Goal: Information Seeking & Learning: Find specific page/section

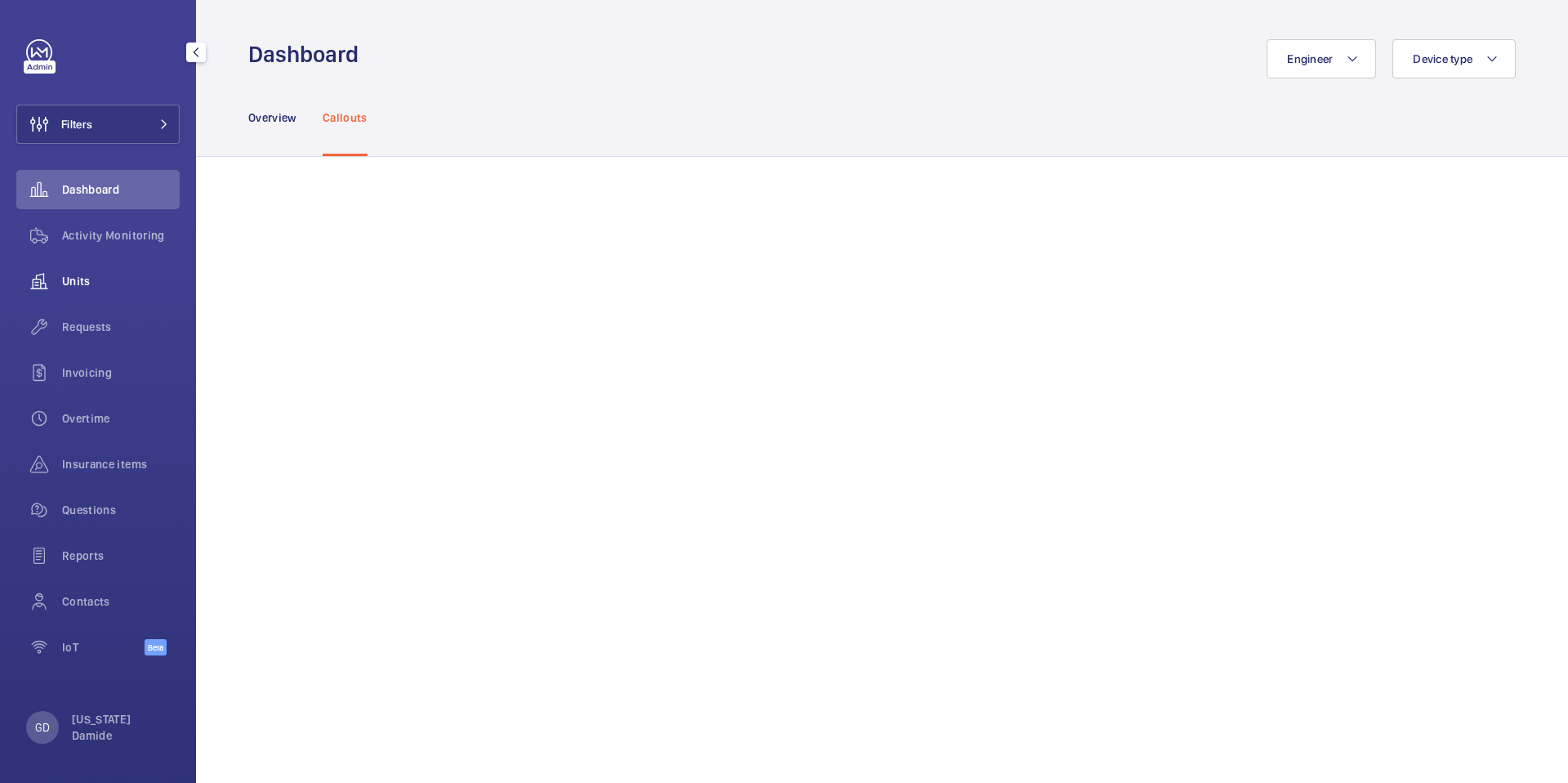
scroll to position [1188, 0]
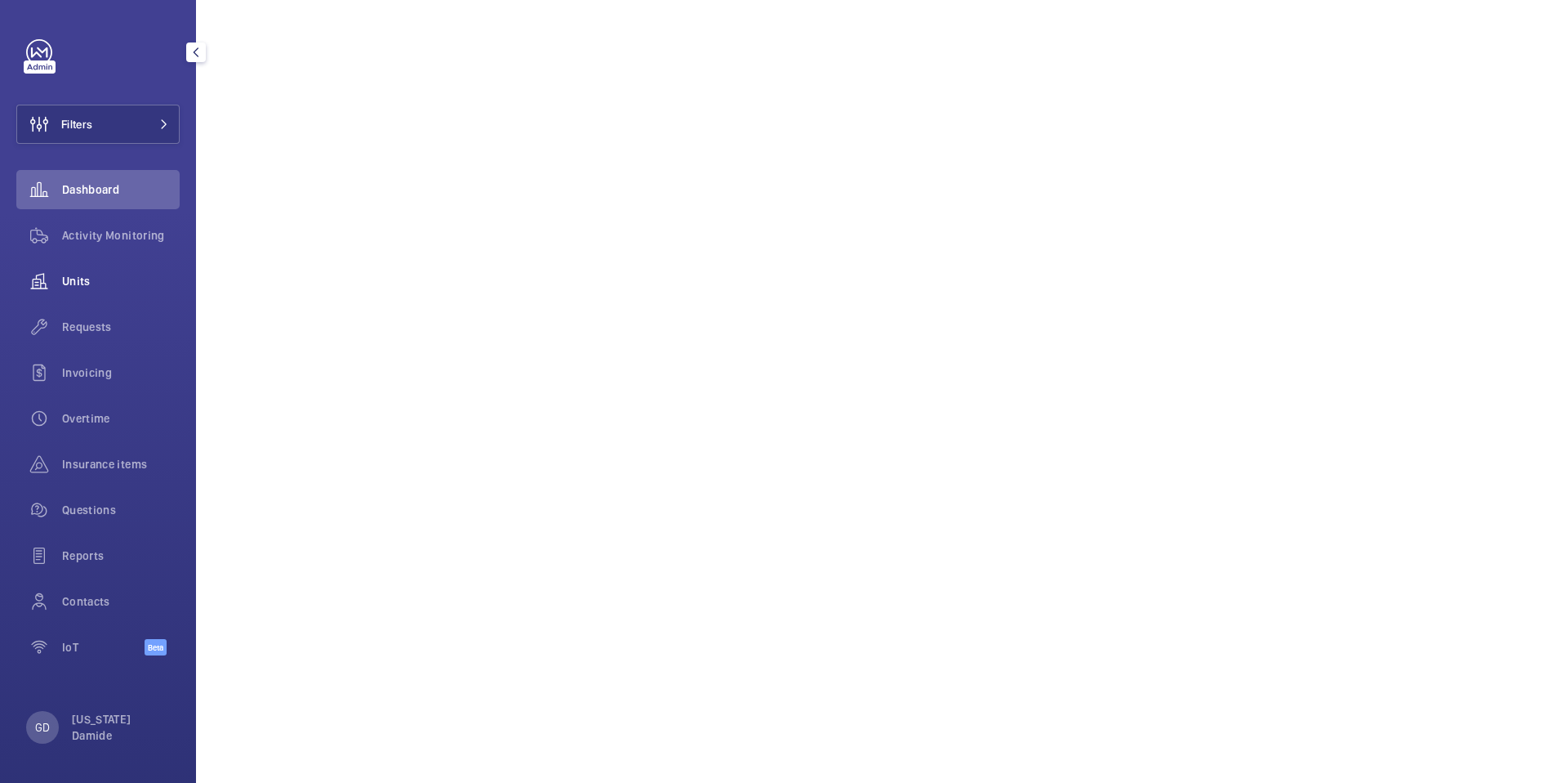
click at [80, 289] on span "Units" at bounding box center [120, 281] width 117 height 16
click at [100, 236] on span "Activity Monitoring" at bounding box center [120, 235] width 117 height 16
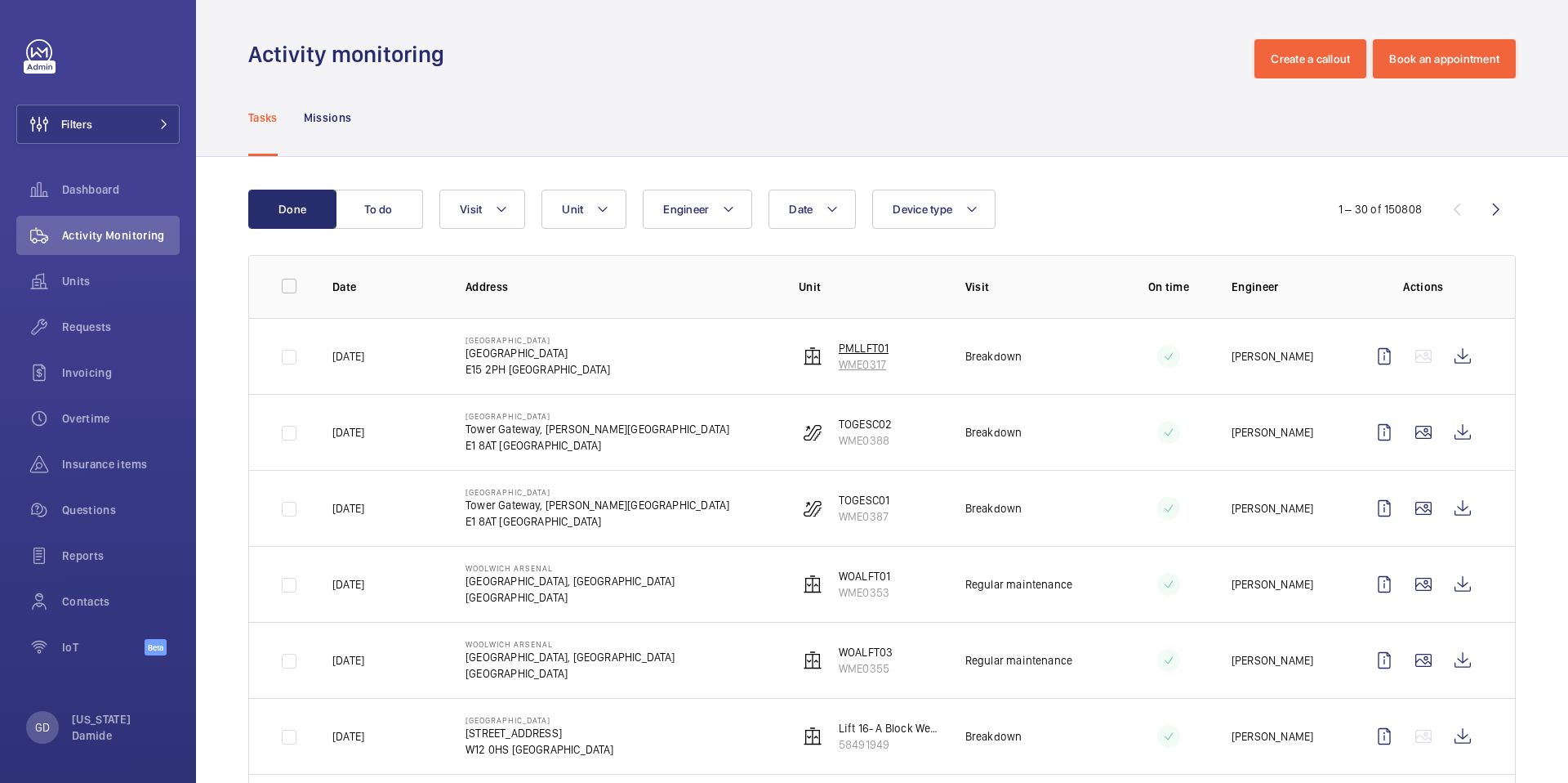
click at [855, 341] on p "PMLLFT01" at bounding box center [863, 348] width 50 height 16
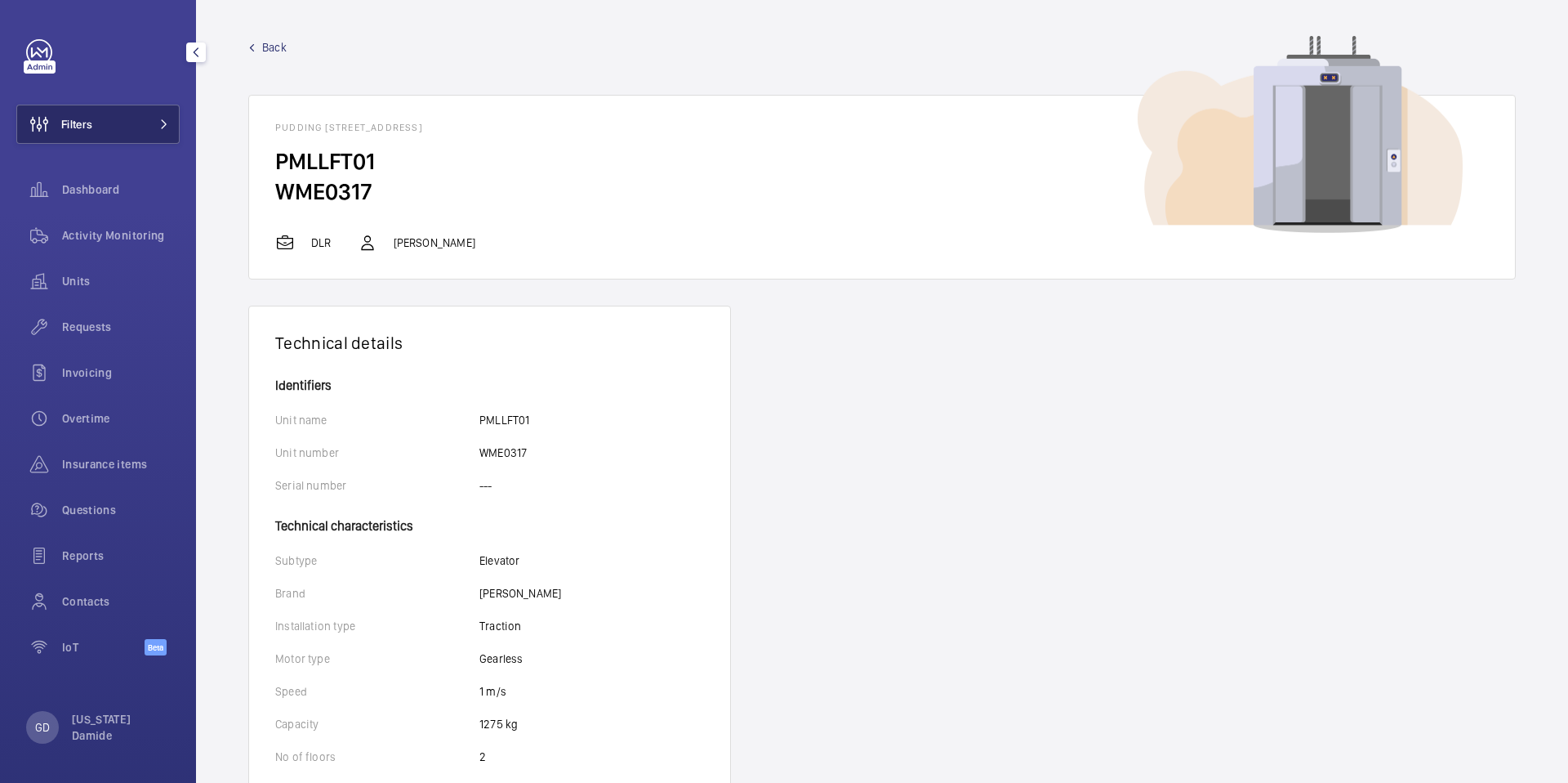
click at [103, 123] on button "Filters" at bounding box center [98, 124] width 164 height 39
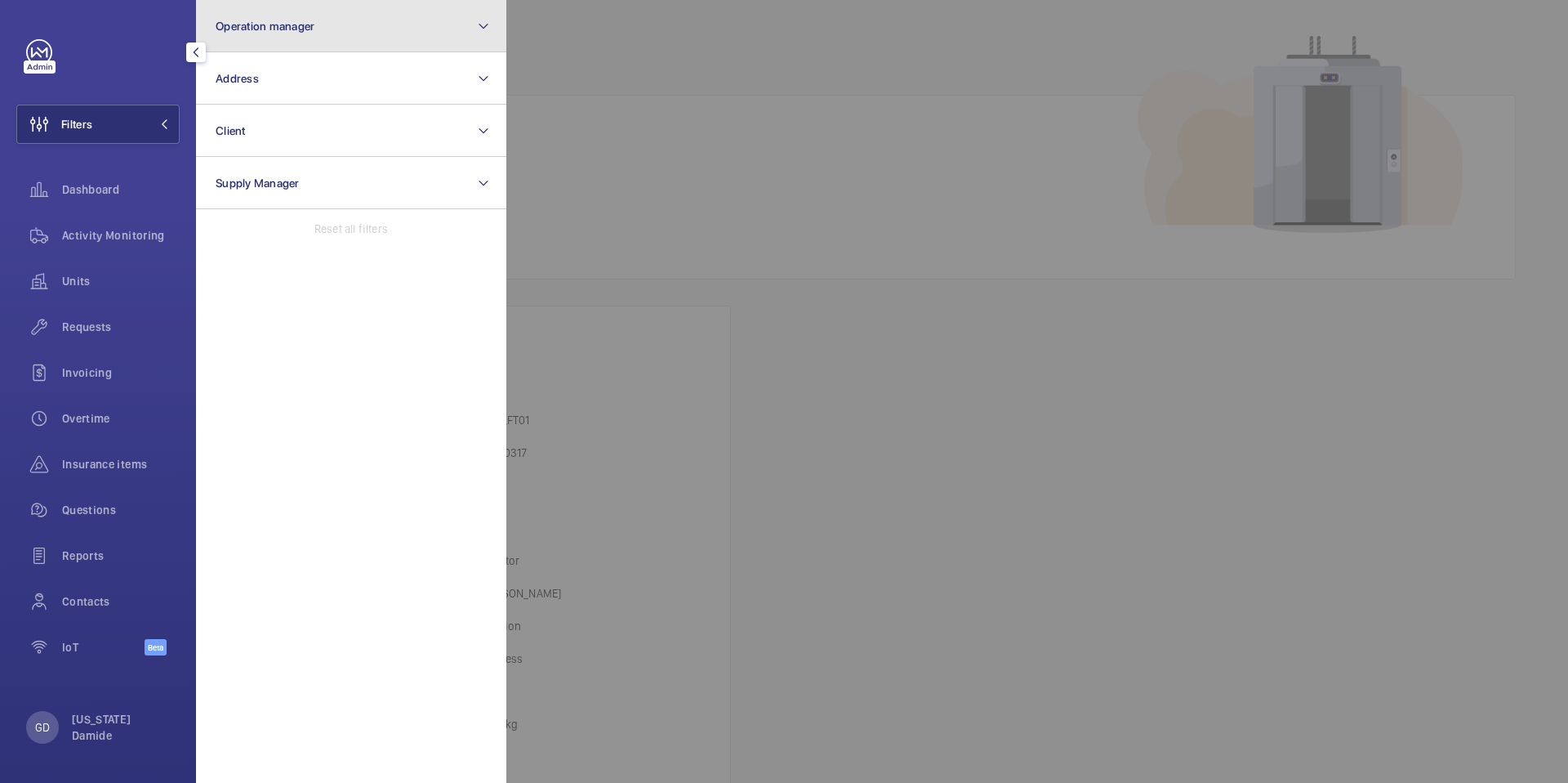
click at [342, 12] on button "Operation manager" at bounding box center [351, 26] width 310 height 52
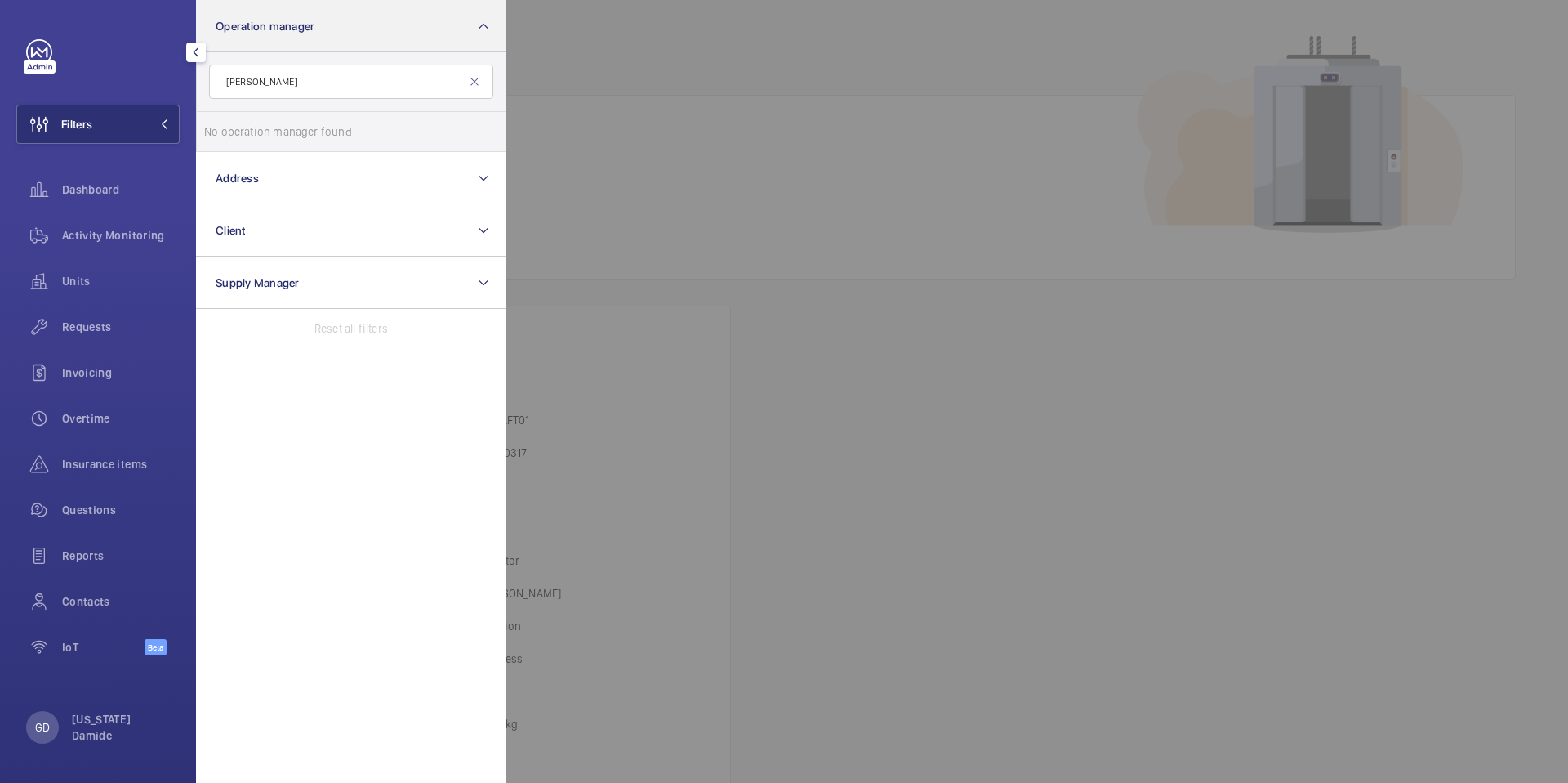
type input "matt farmer"
click at [684, 147] on div at bounding box center [1290, 392] width 1568 height 783
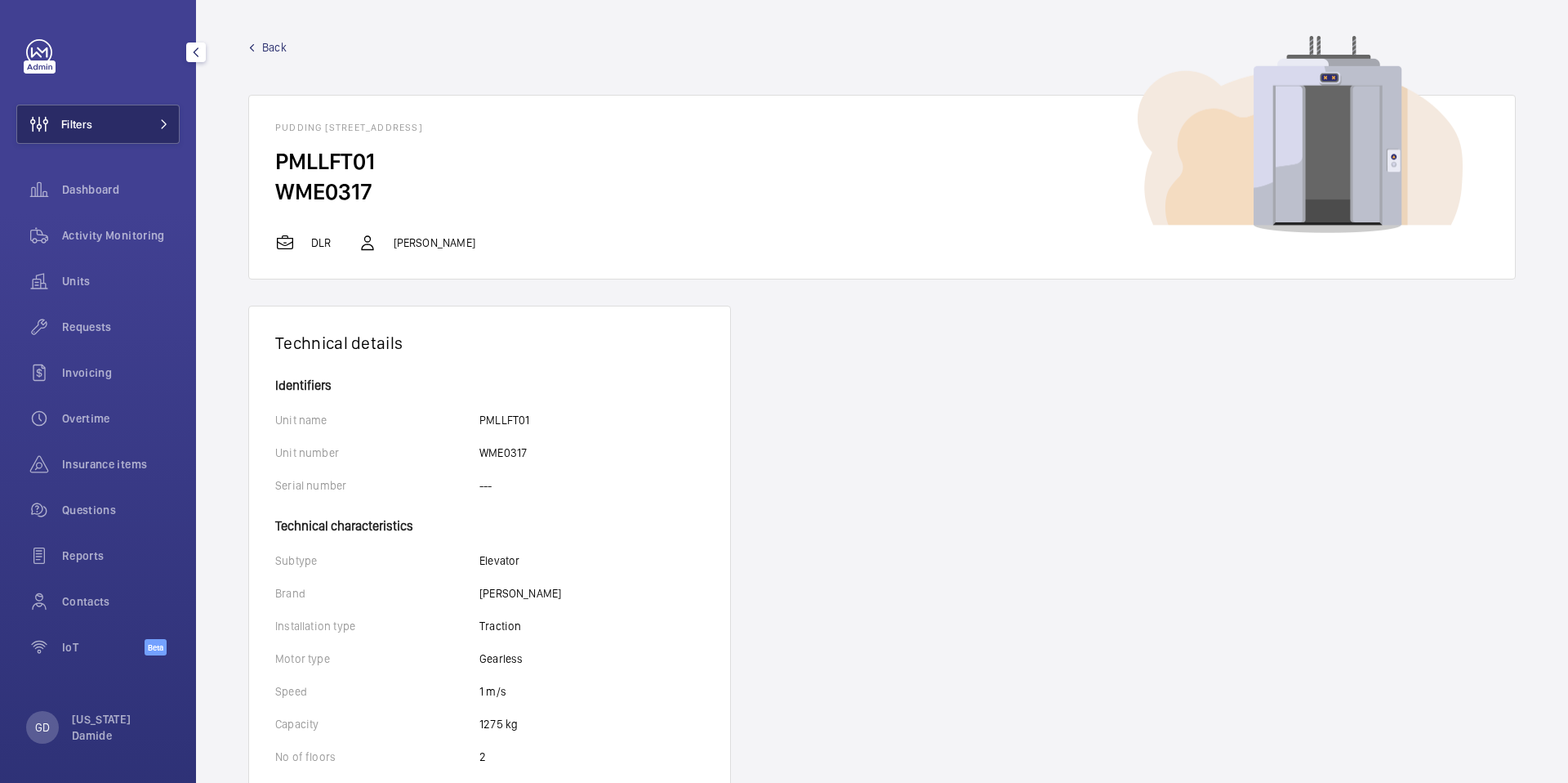
click at [126, 125] on button "Filters" at bounding box center [98, 124] width 164 height 39
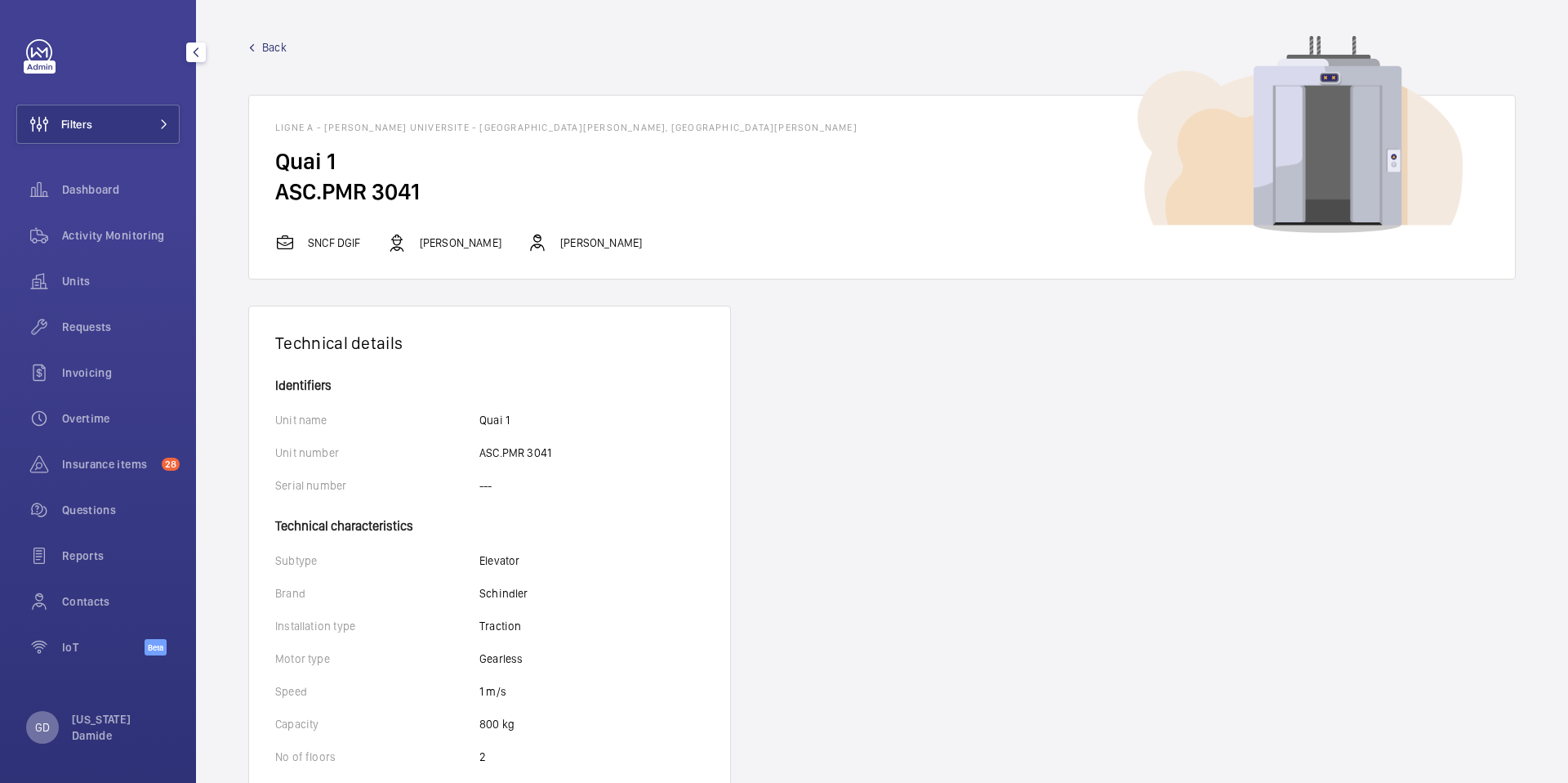
click at [49, 725] on p "GD" at bounding box center [42, 726] width 15 height 16
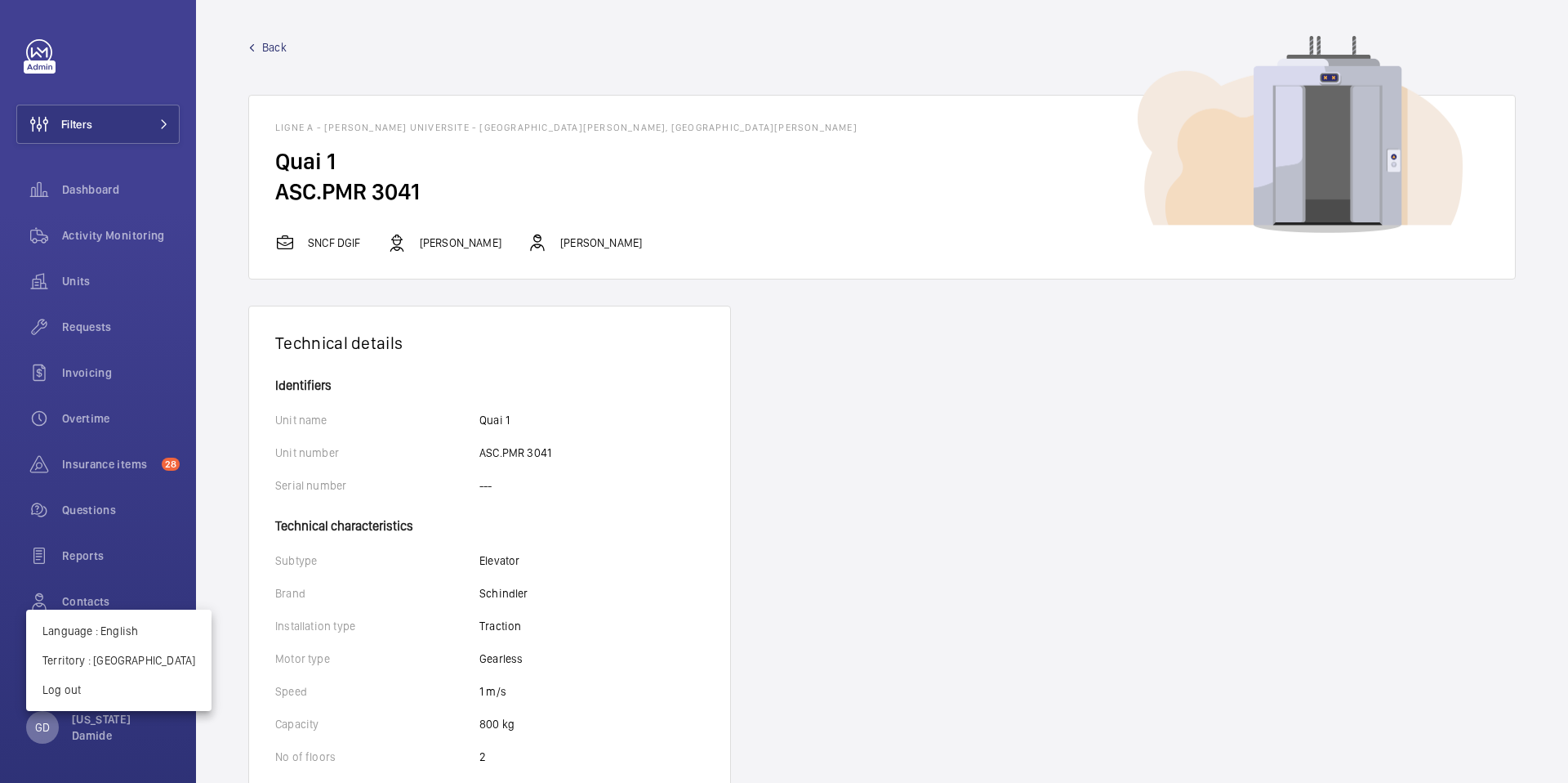
click at [49, 725] on div at bounding box center [784, 392] width 1568 height 783
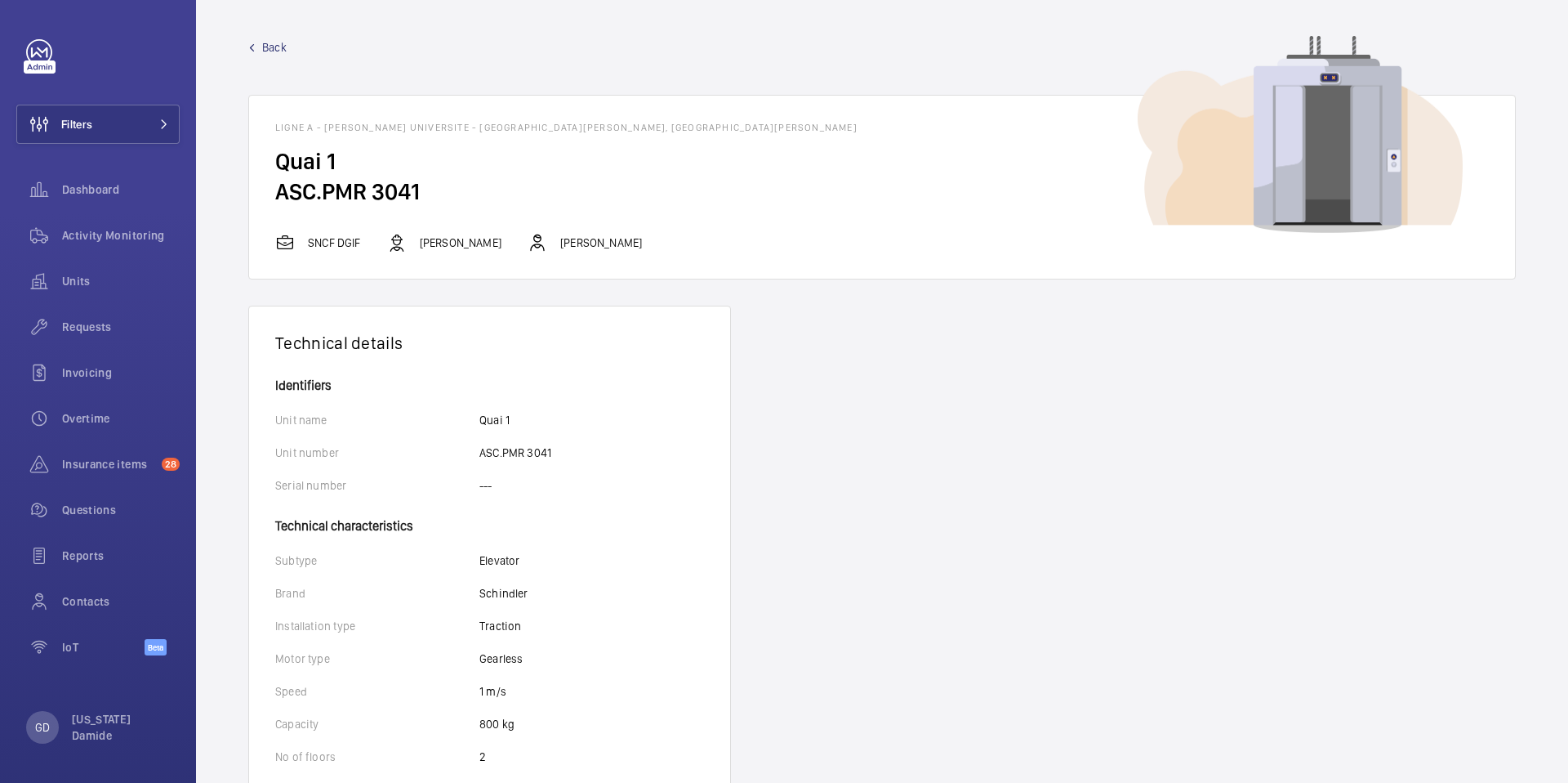
click at [269, 51] on span "Back" at bounding box center [274, 47] width 25 height 16
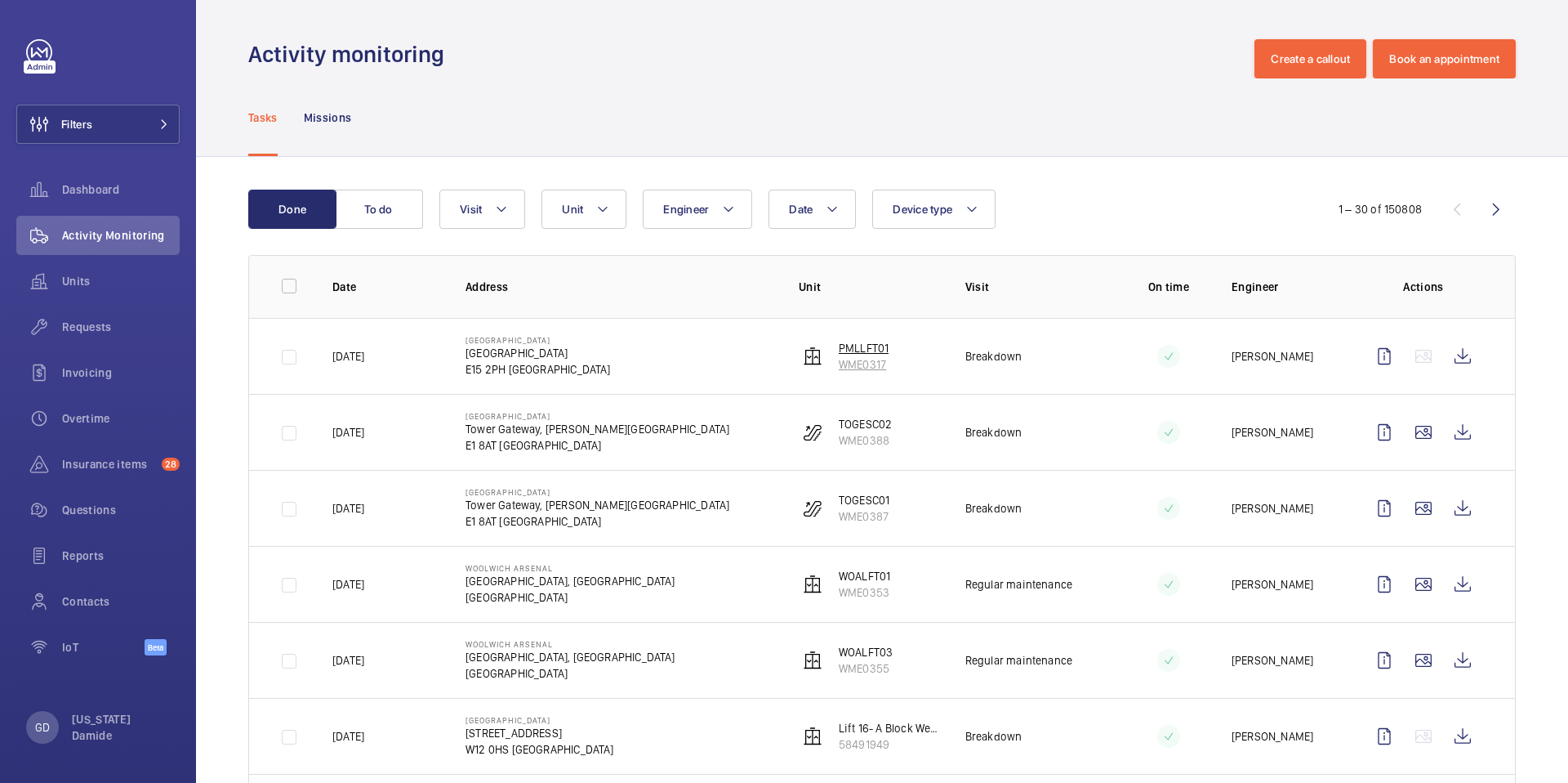
click at [872, 350] on p "PMLLFT01" at bounding box center [863, 348] width 50 height 16
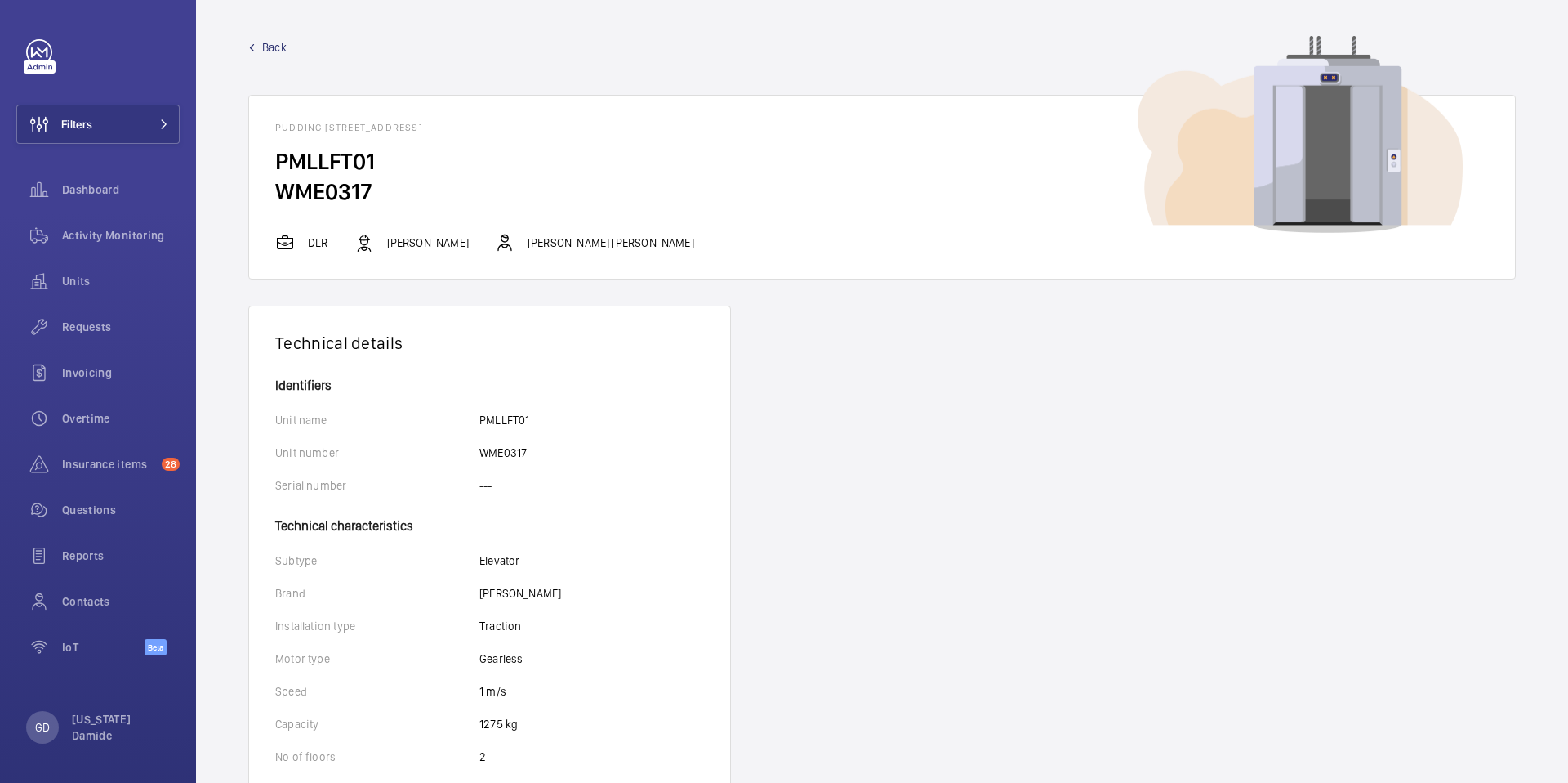
click at [260, 44] on link "Back" at bounding box center [882, 47] width 1267 height 16
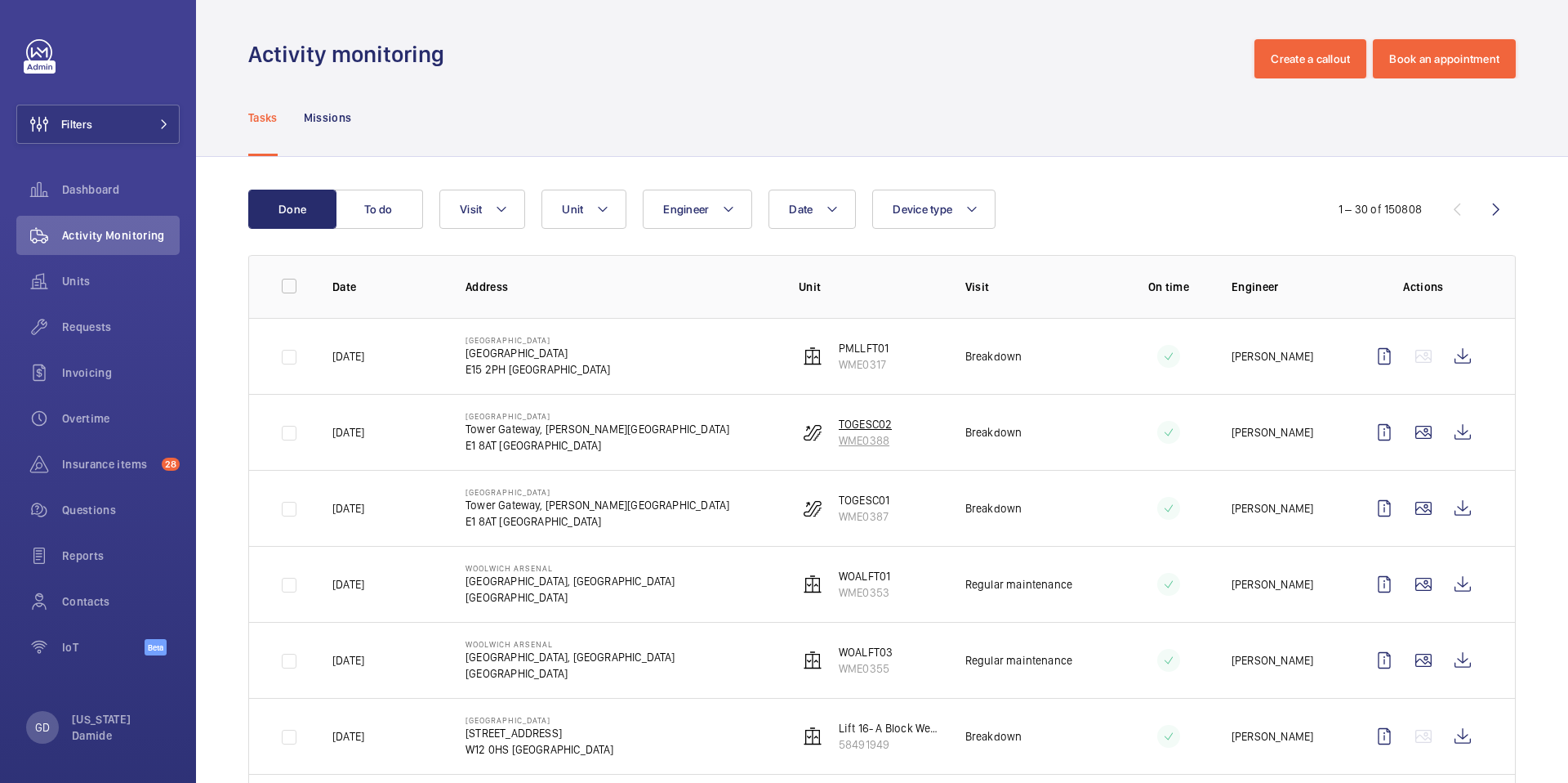
click at [864, 428] on p "TOGESC02" at bounding box center [865, 423] width 53 height 16
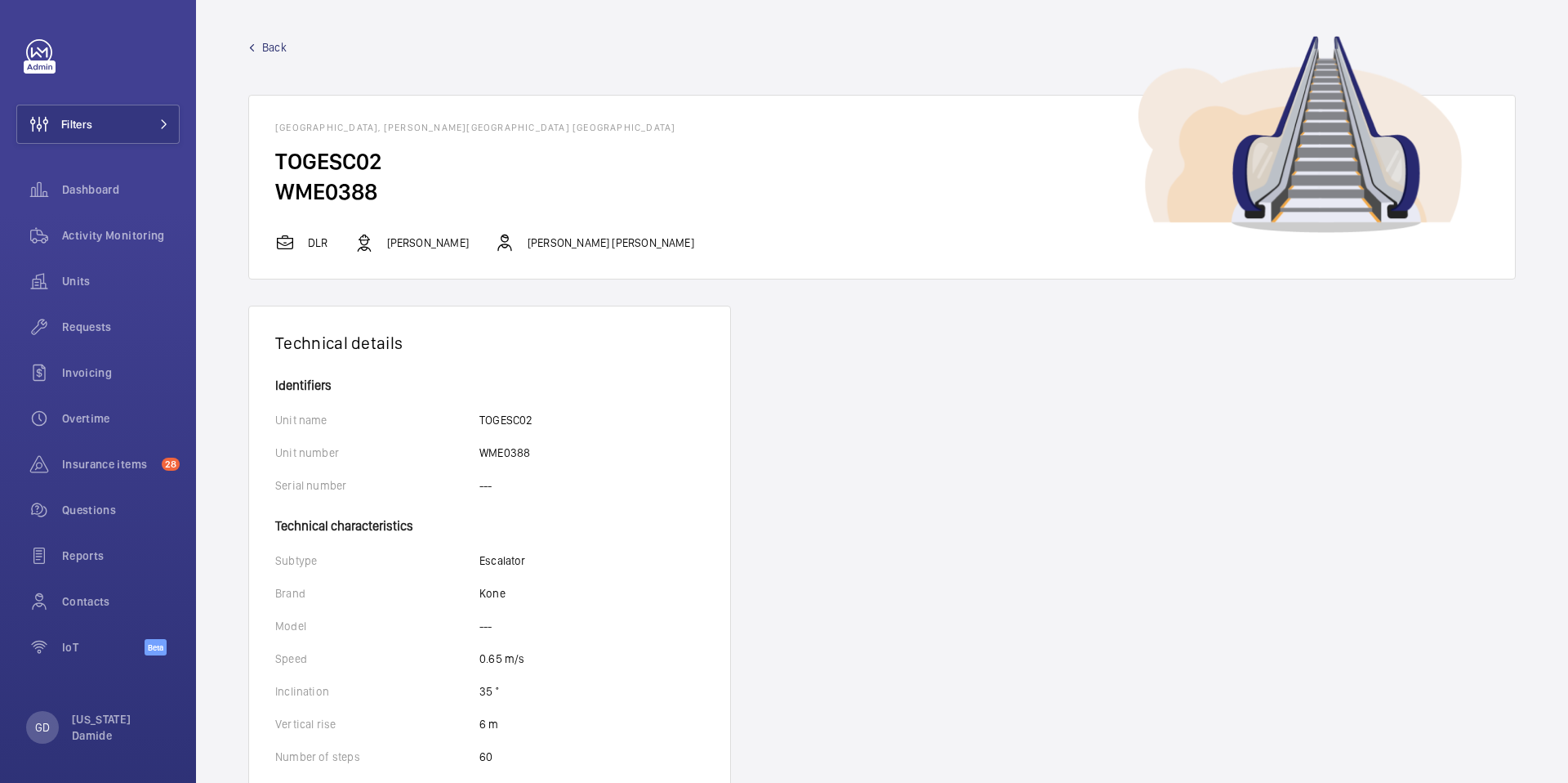
click at [279, 47] on span "Back" at bounding box center [274, 47] width 25 height 16
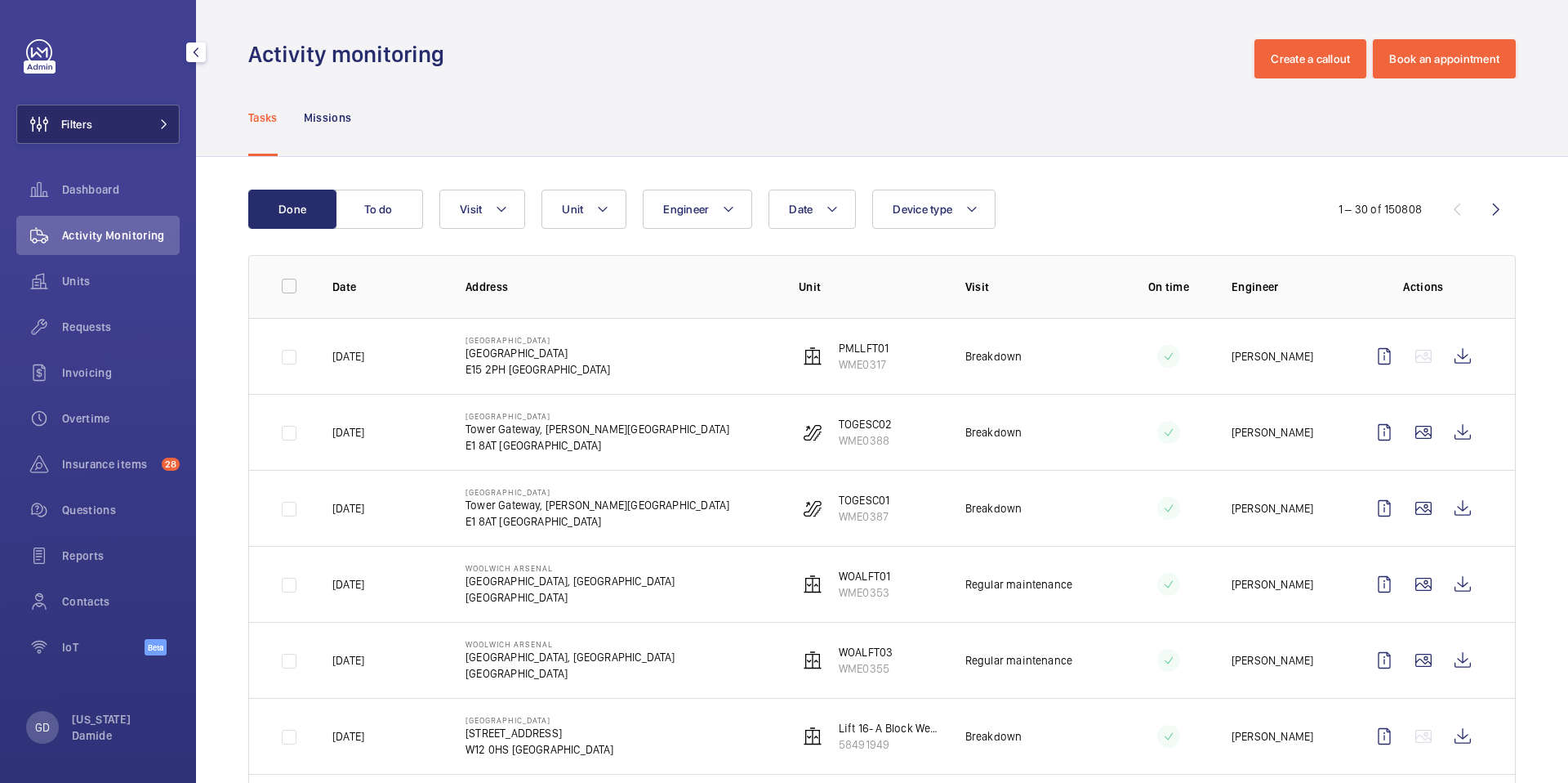
click at [153, 131] on button "Filters" at bounding box center [98, 124] width 164 height 39
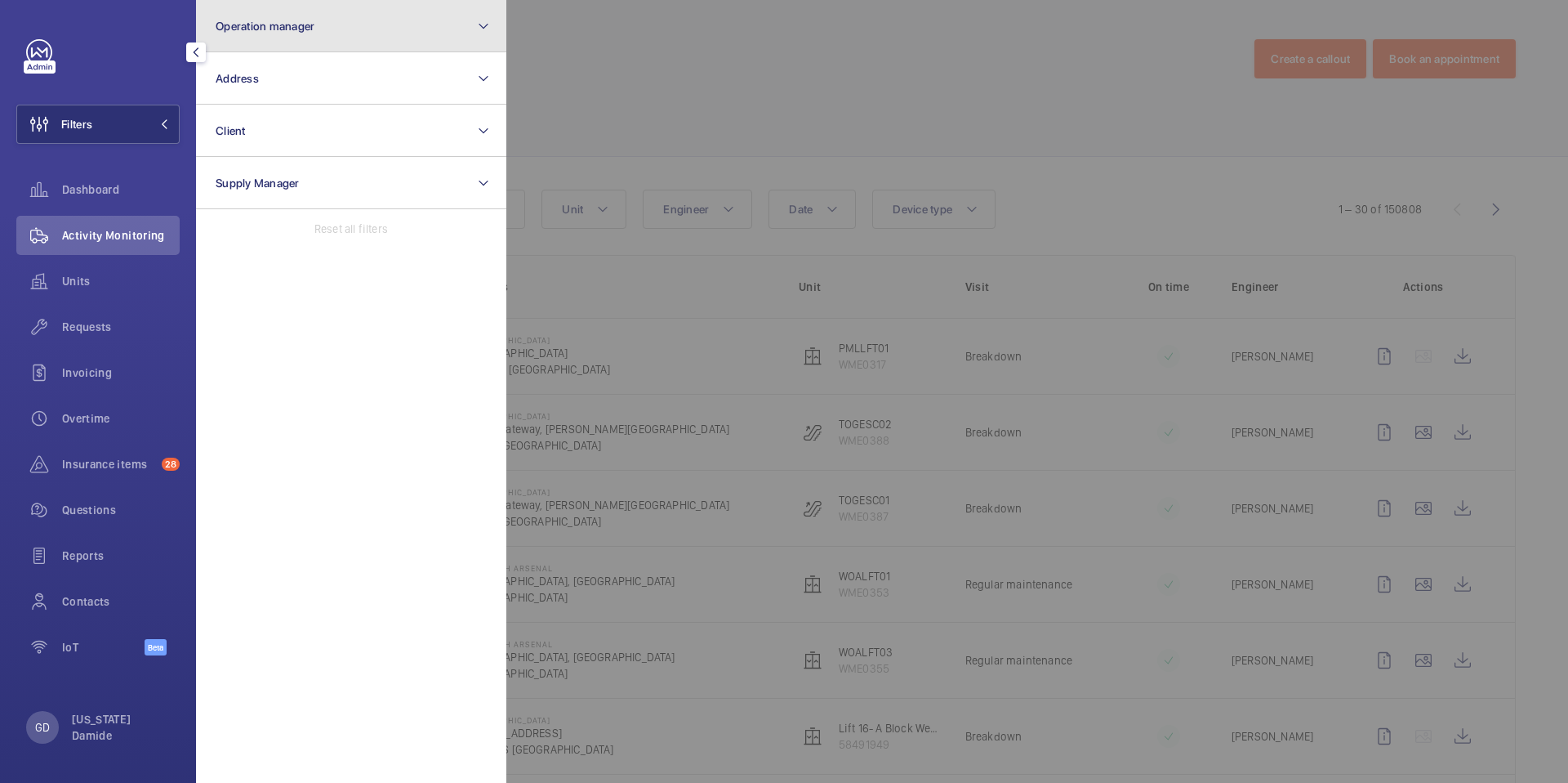
click at [384, 21] on button "Operation manager" at bounding box center [351, 26] width 310 height 52
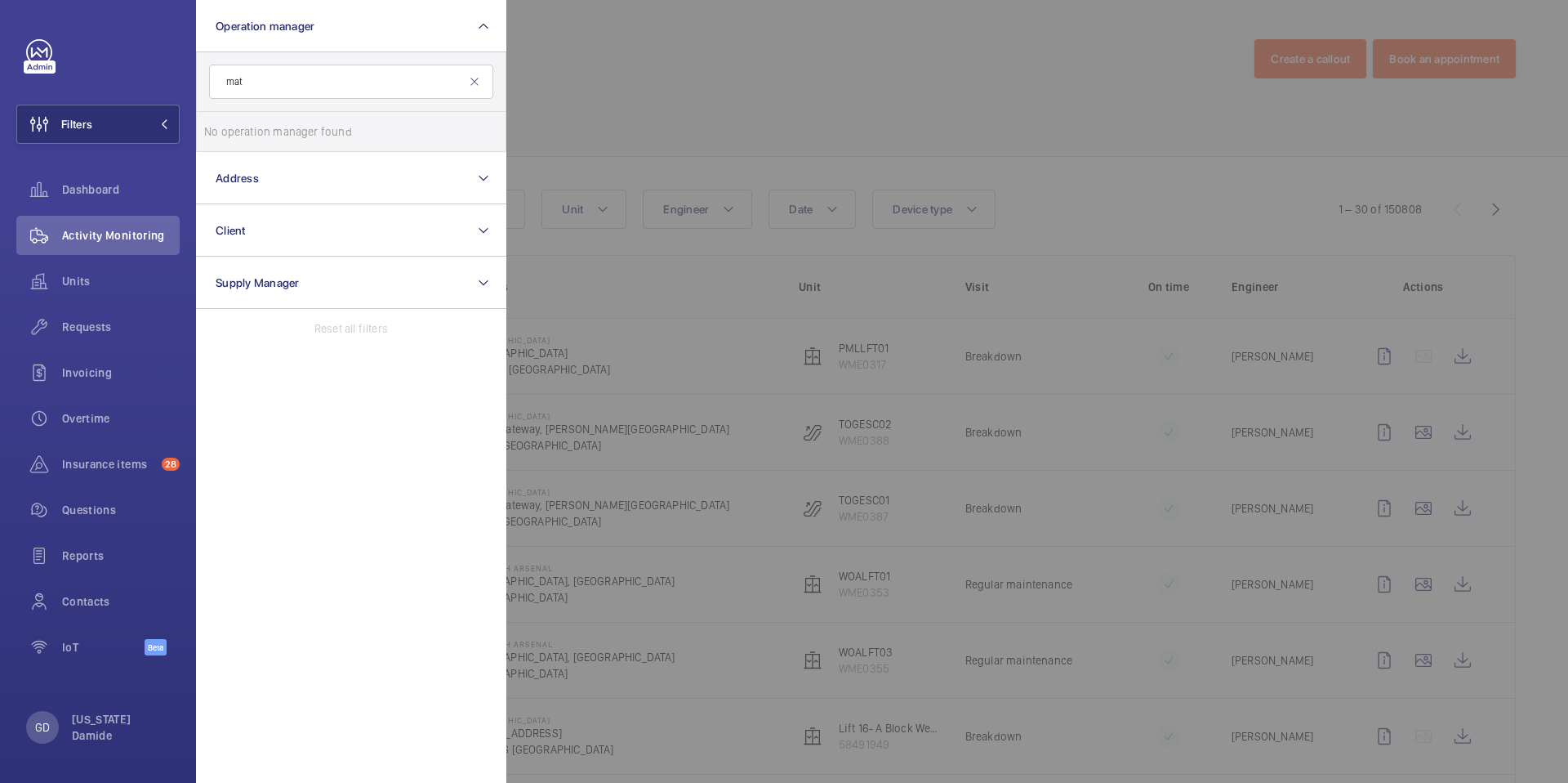
type input "mat"
click at [63, 324] on span "Requests" at bounding box center [120, 326] width 117 height 16
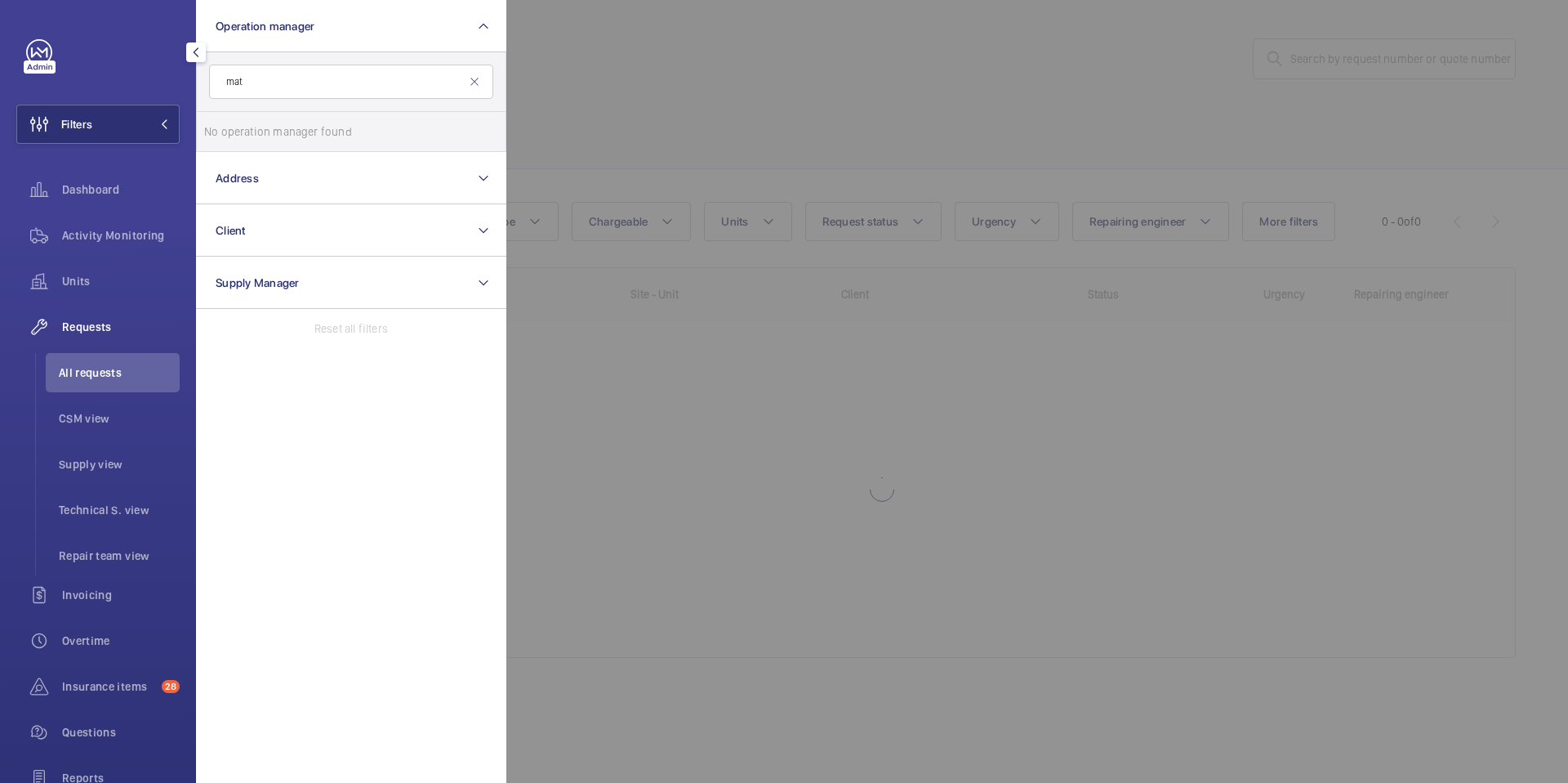
click at [784, 166] on div at bounding box center [1290, 392] width 1568 height 783
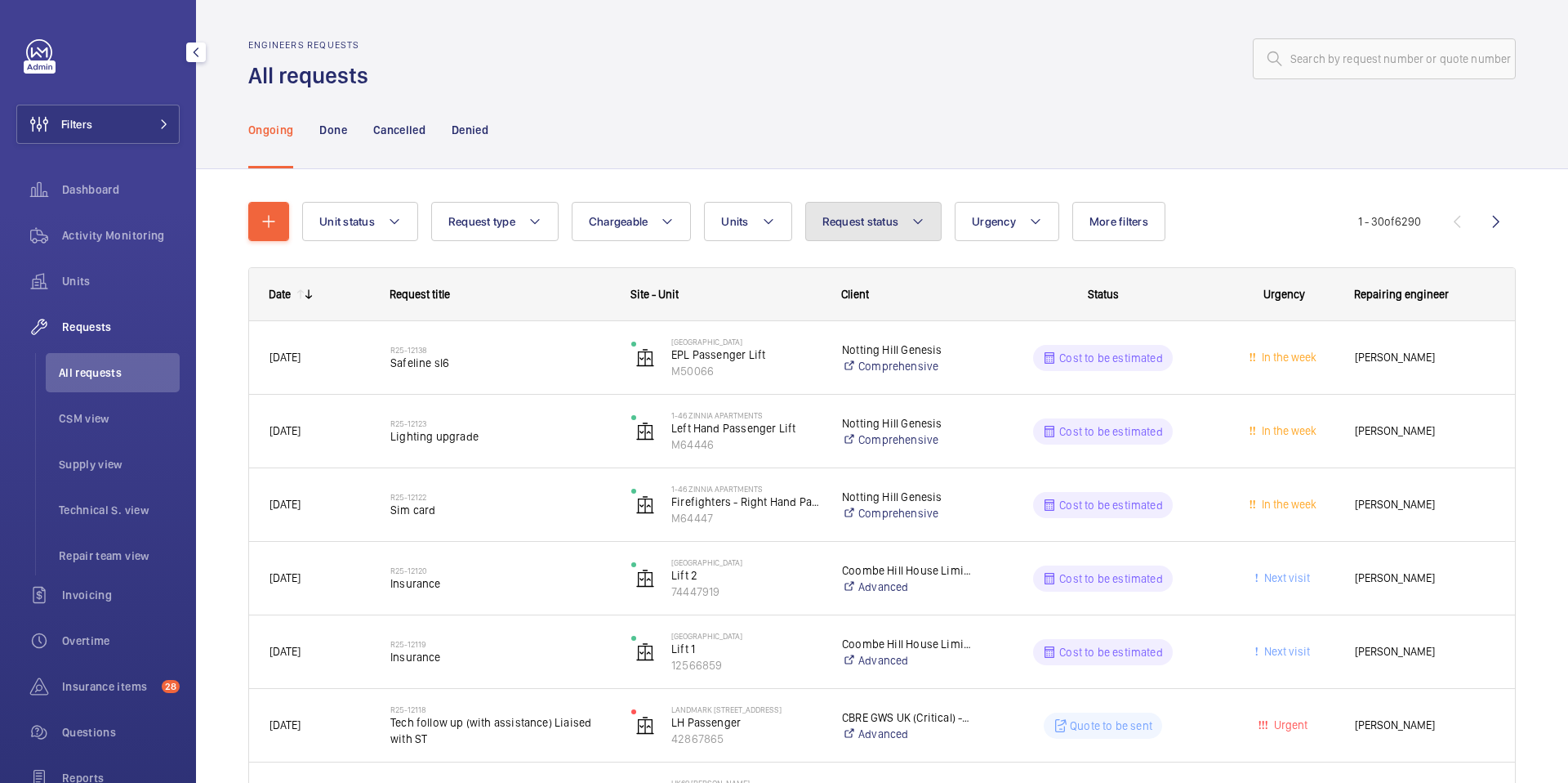
click at [874, 219] on span "Request status" at bounding box center [861, 221] width 77 height 13
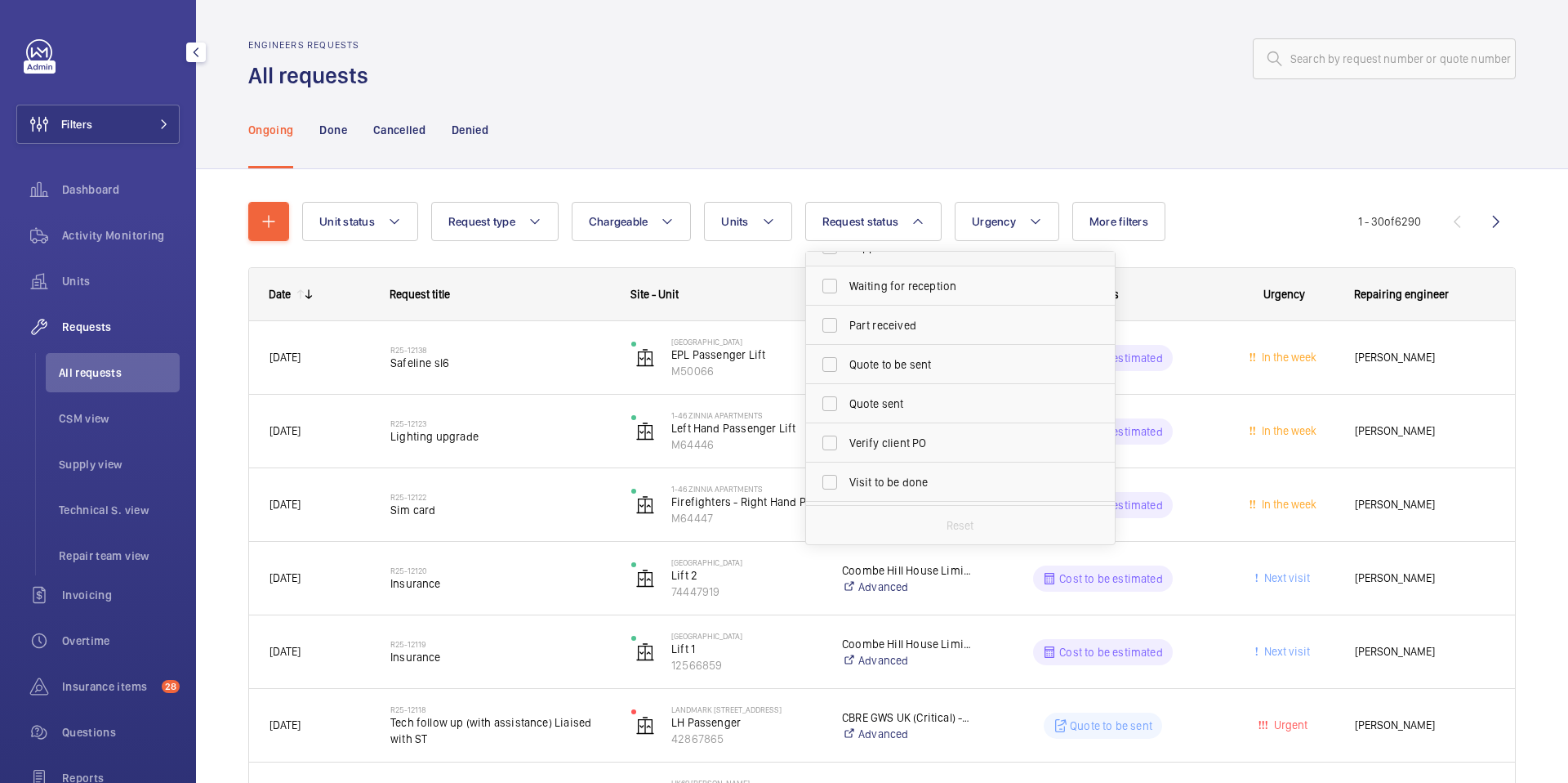
scroll to position [188, 0]
click at [834, 436] on input "Verify client PO" at bounding box center [830, 436] width 33 height 33
checkbox input "true"
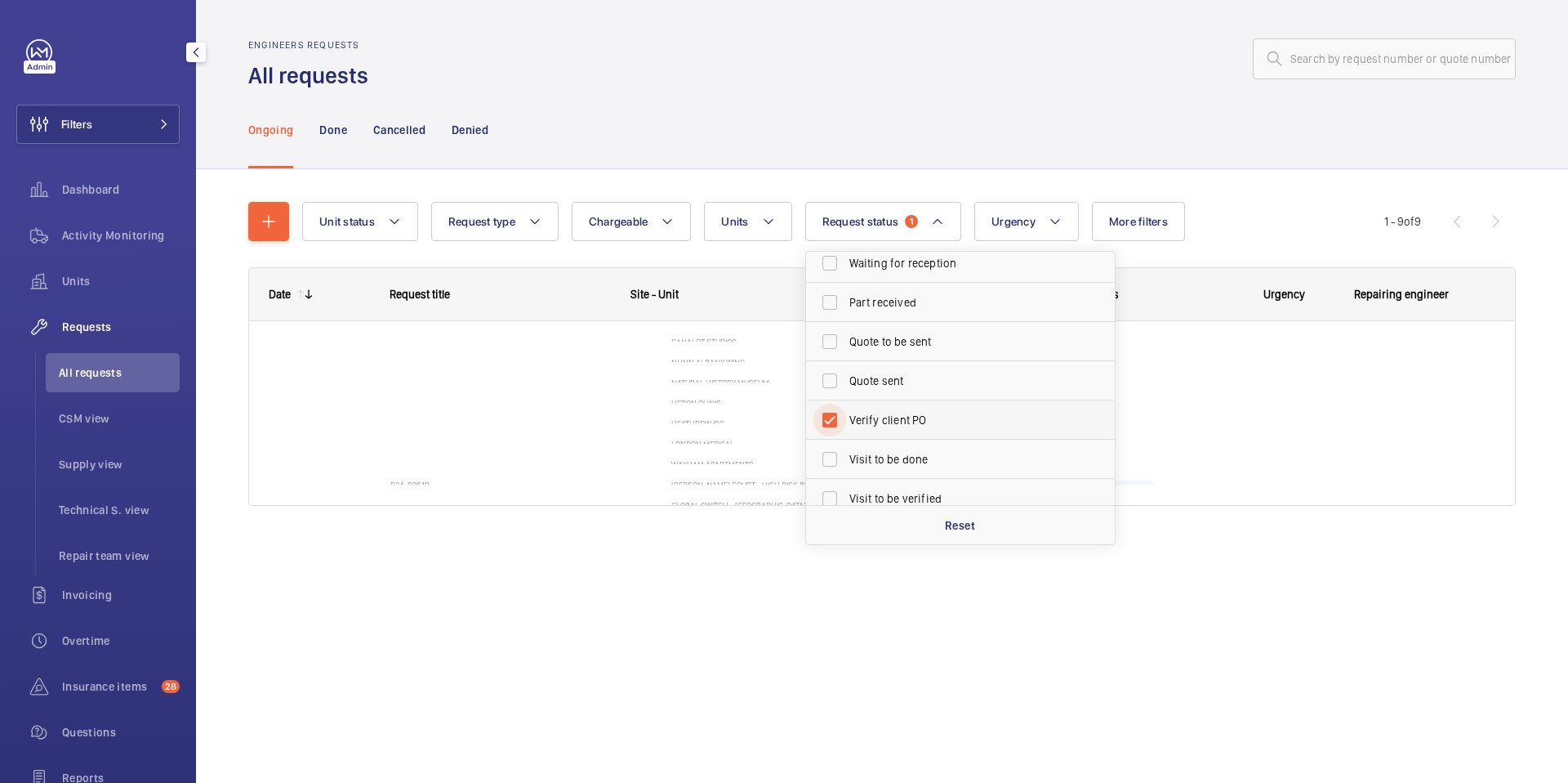
scroll to position [208, 0]
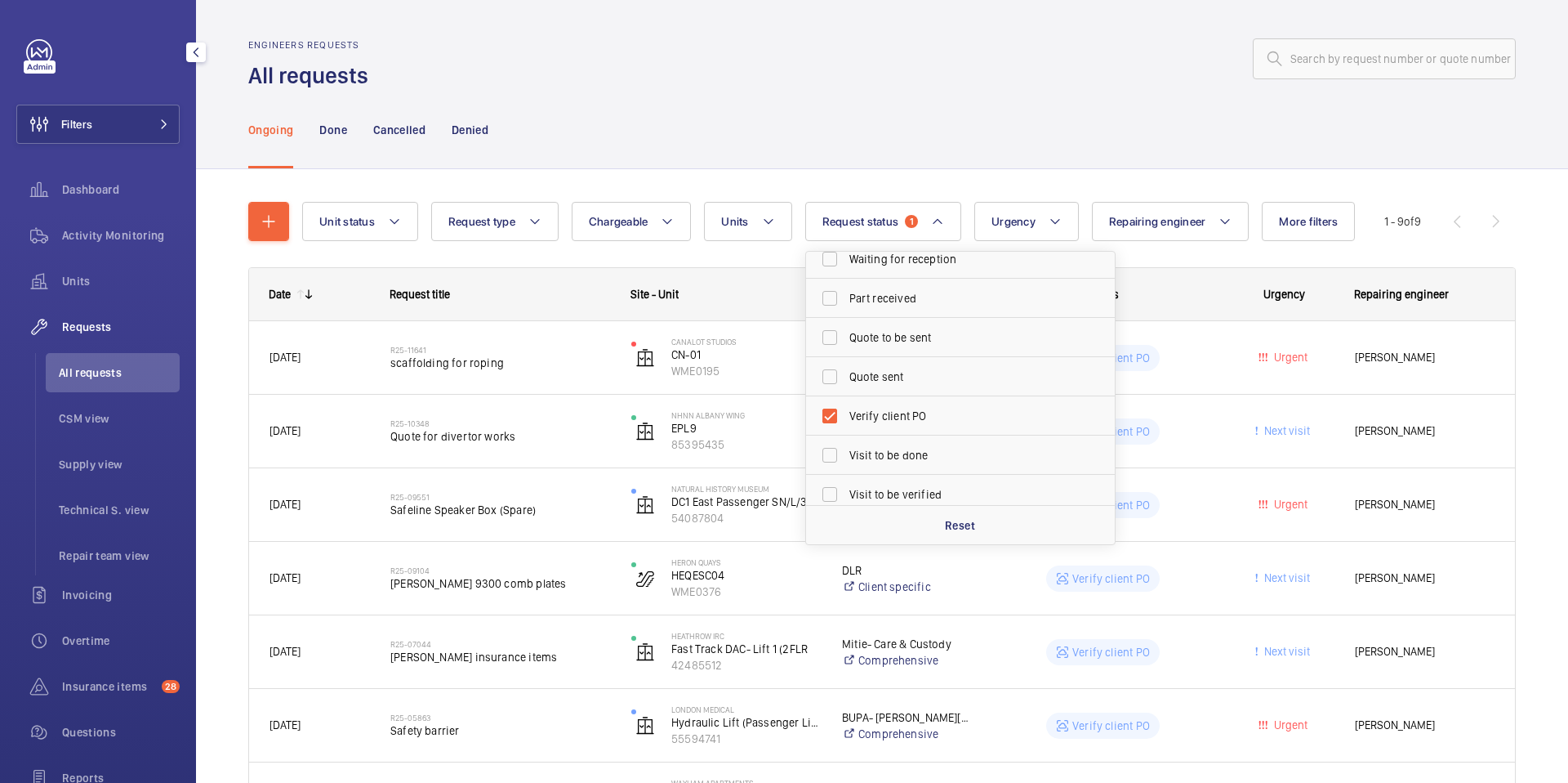
click at [953, 39] on div at bounding box center [947, 59] width 1137 height 39
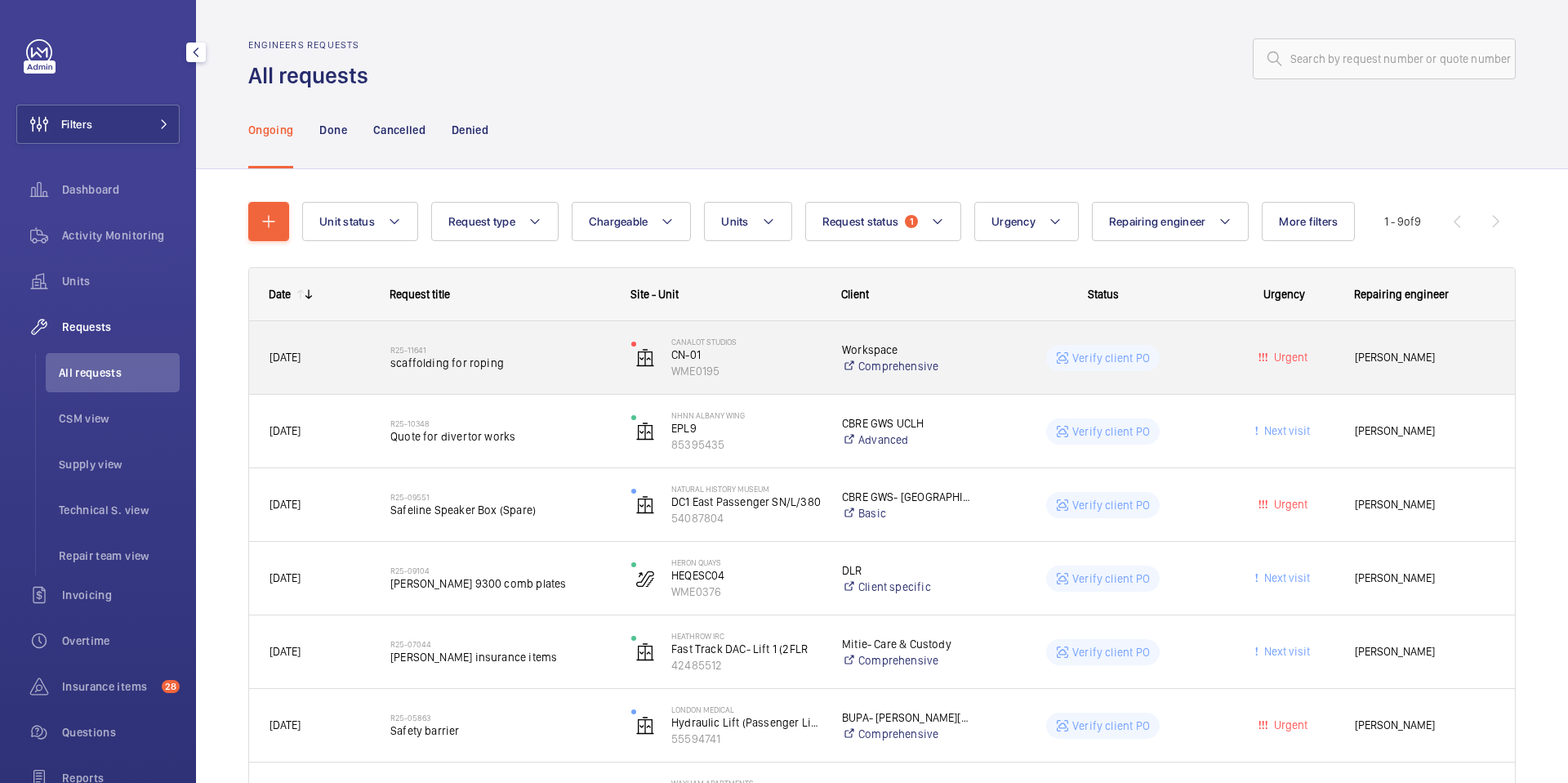
click at [432, 370] on span "scaffolding for roping" at bounding box center [500, 362] width 220 height 16
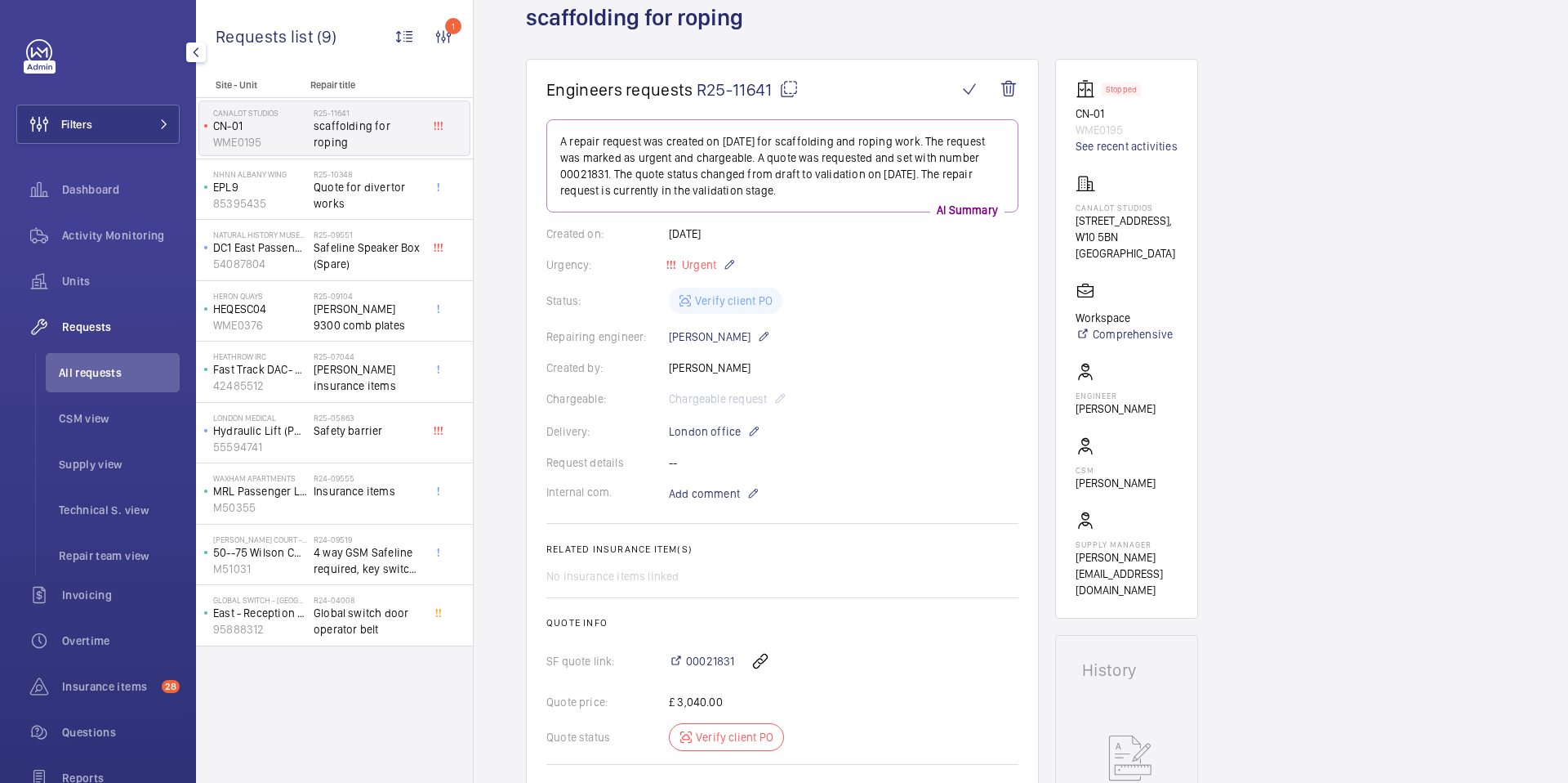
scroll to position [101, 0]
click at [712, 662] on span "00021831" at bounding box center [710, 660] width 48 height 16
click at [95, 377] on span "All requests" at bounding box center [119, 372] width 121 height 16
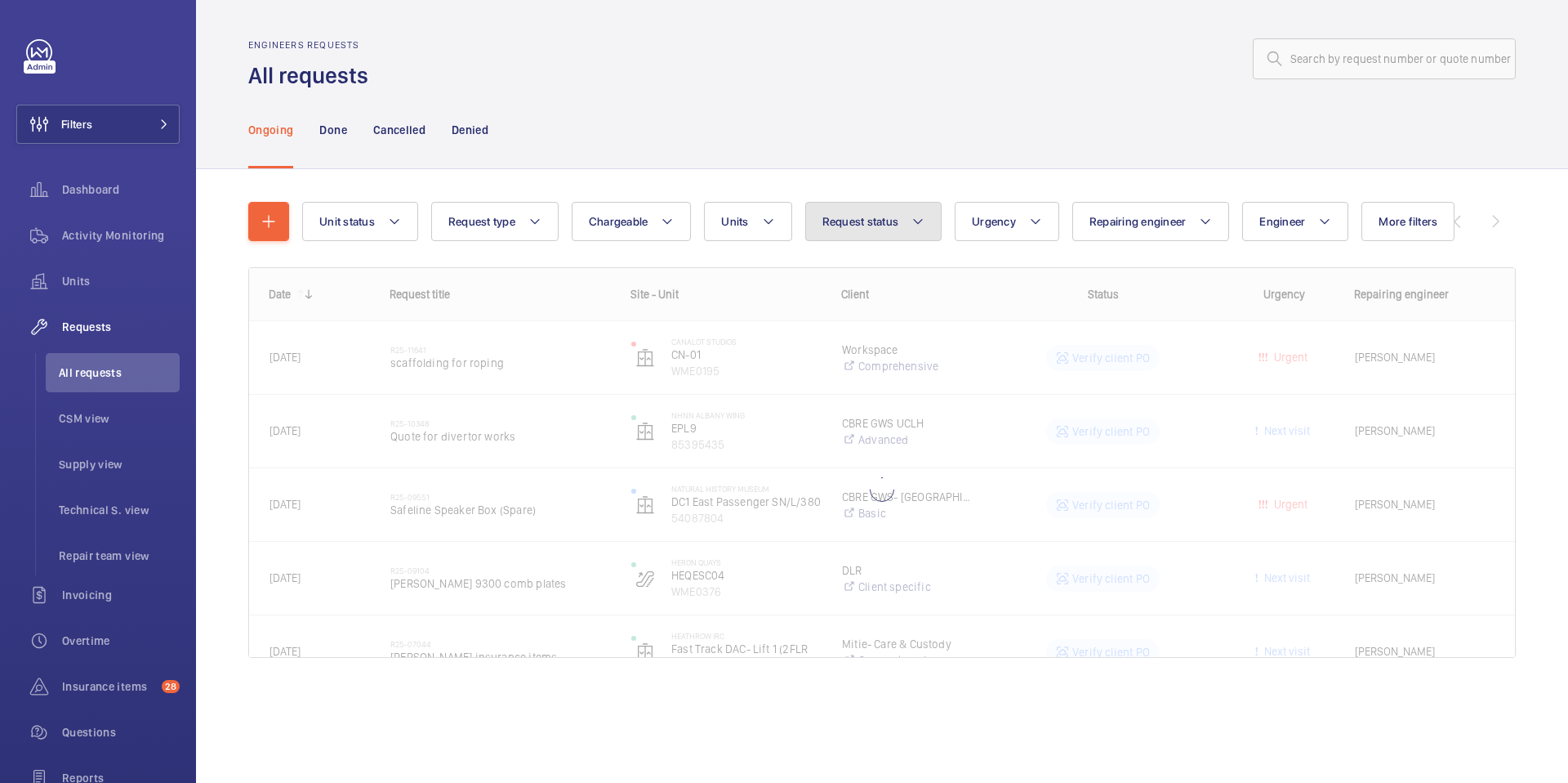
click at [911, 219] on mat-icon at bounding box center [917, 221] width 13 height 20
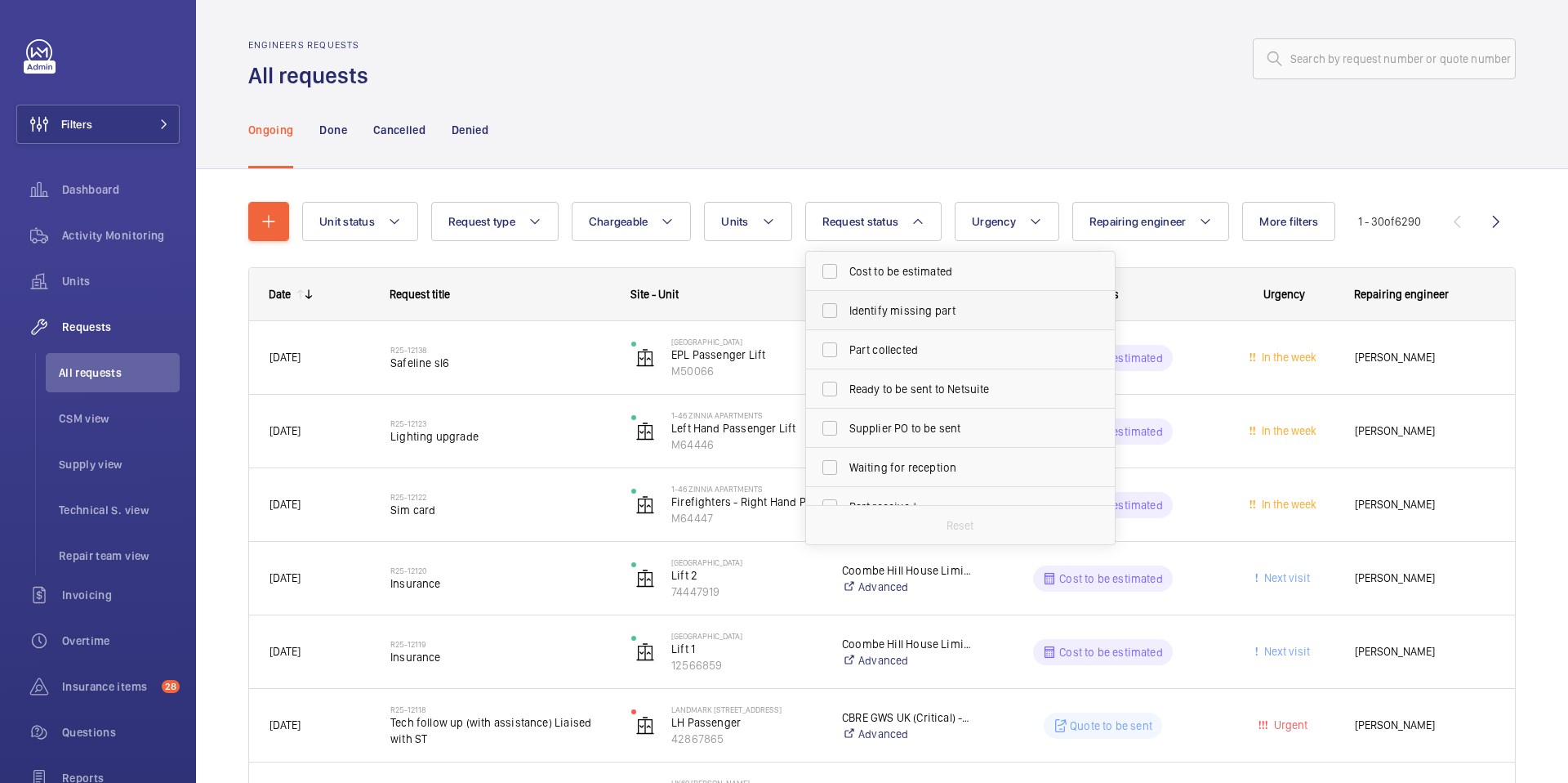
click at [907, 307] on span "Identify missing part" at bounding box center [962, 310] width 224 height 16
click at [846, 307] on input "Identify missing part" at bounding box center [830, 310] width 33 height 33
checkbox input "true"
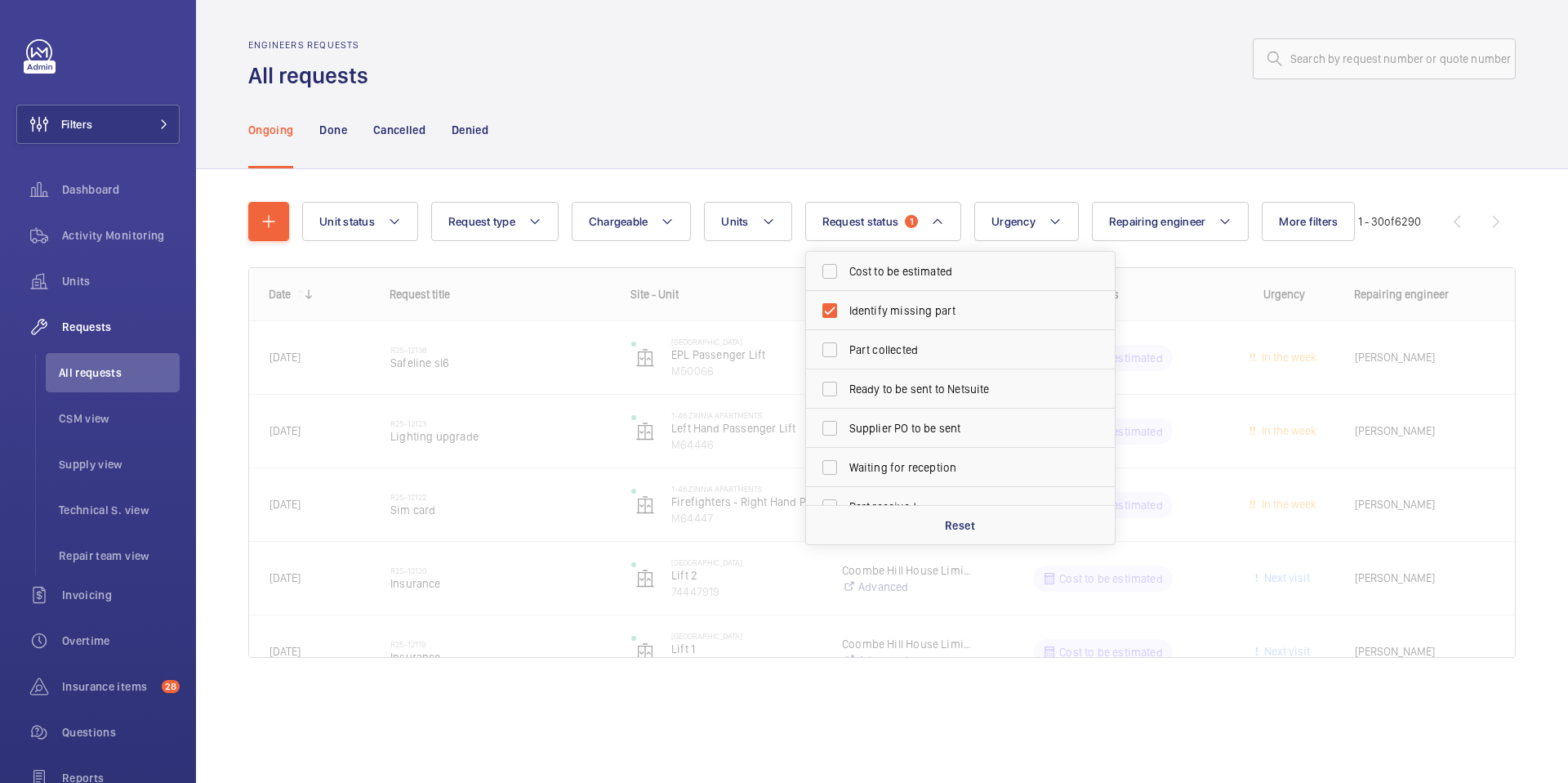
click at [1139, 152] on div "Ongoing Done Cancelled Denied" at bounding box center [882, 129] width 1267 height 78
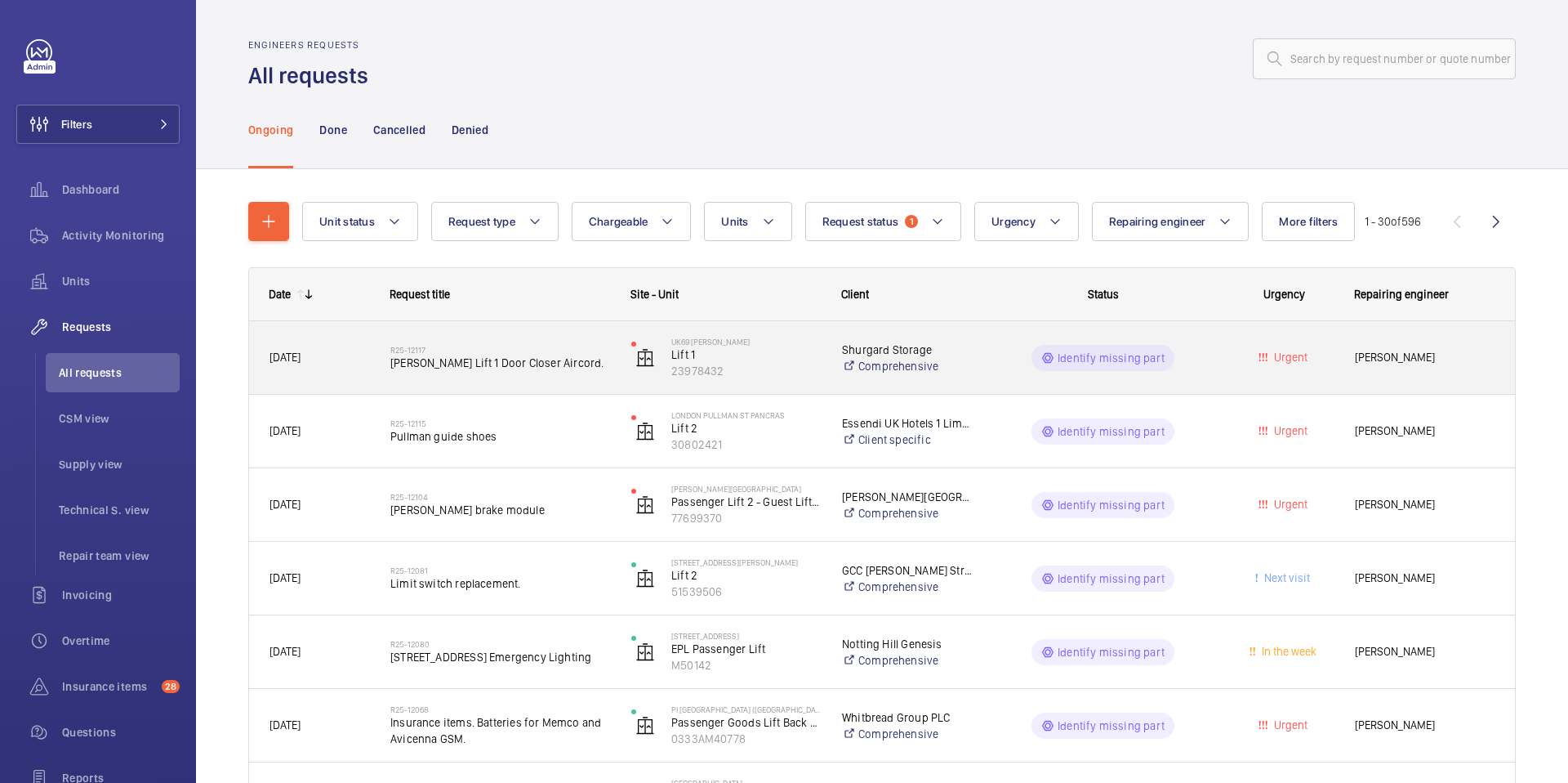
click at [540, 371] on span "[PERSON_NAME] Lift 1 Door Closer Aircord." at bounding box center [500, 362] width 220 height 16
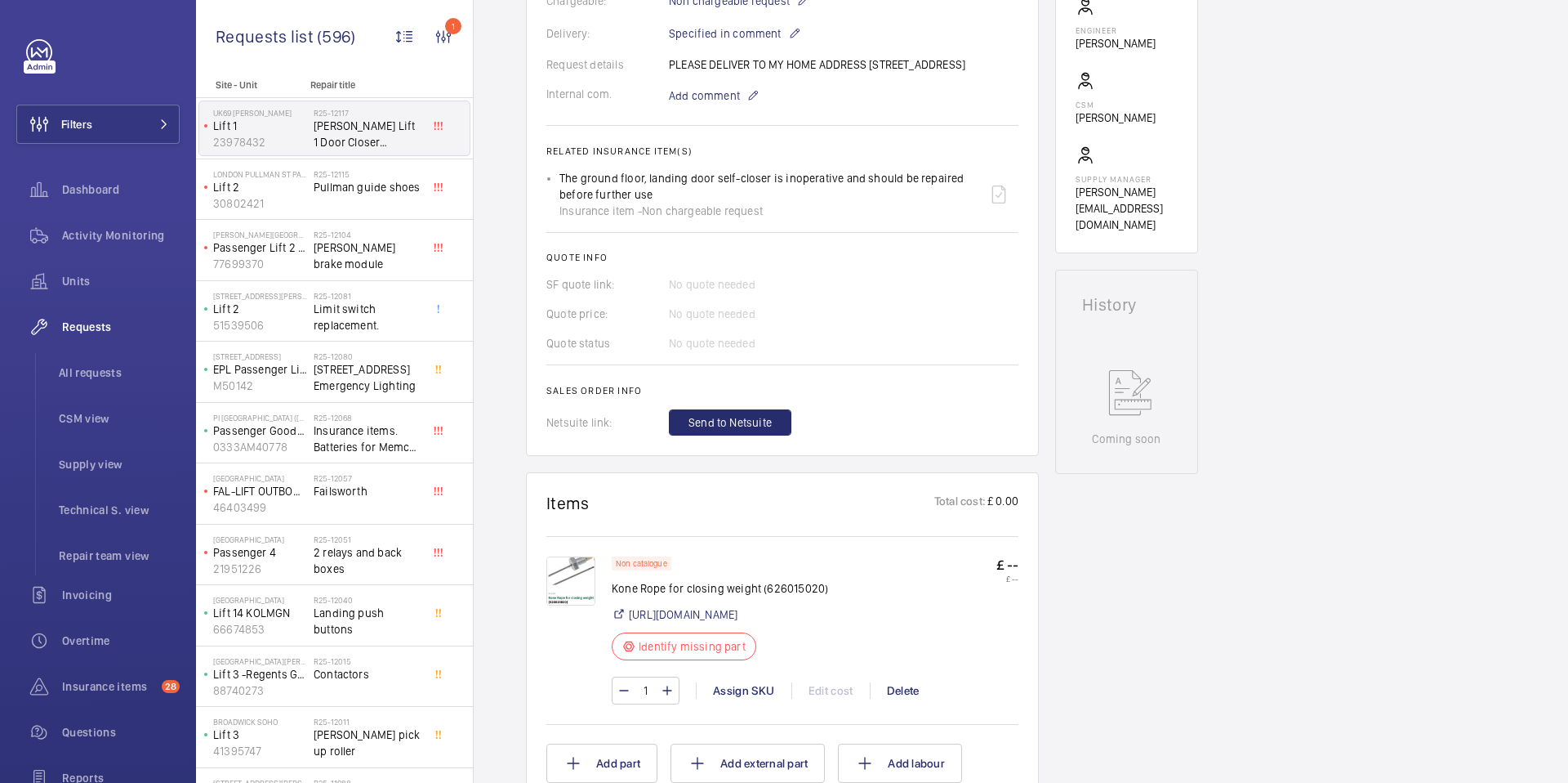
scroll to position [496, 0]
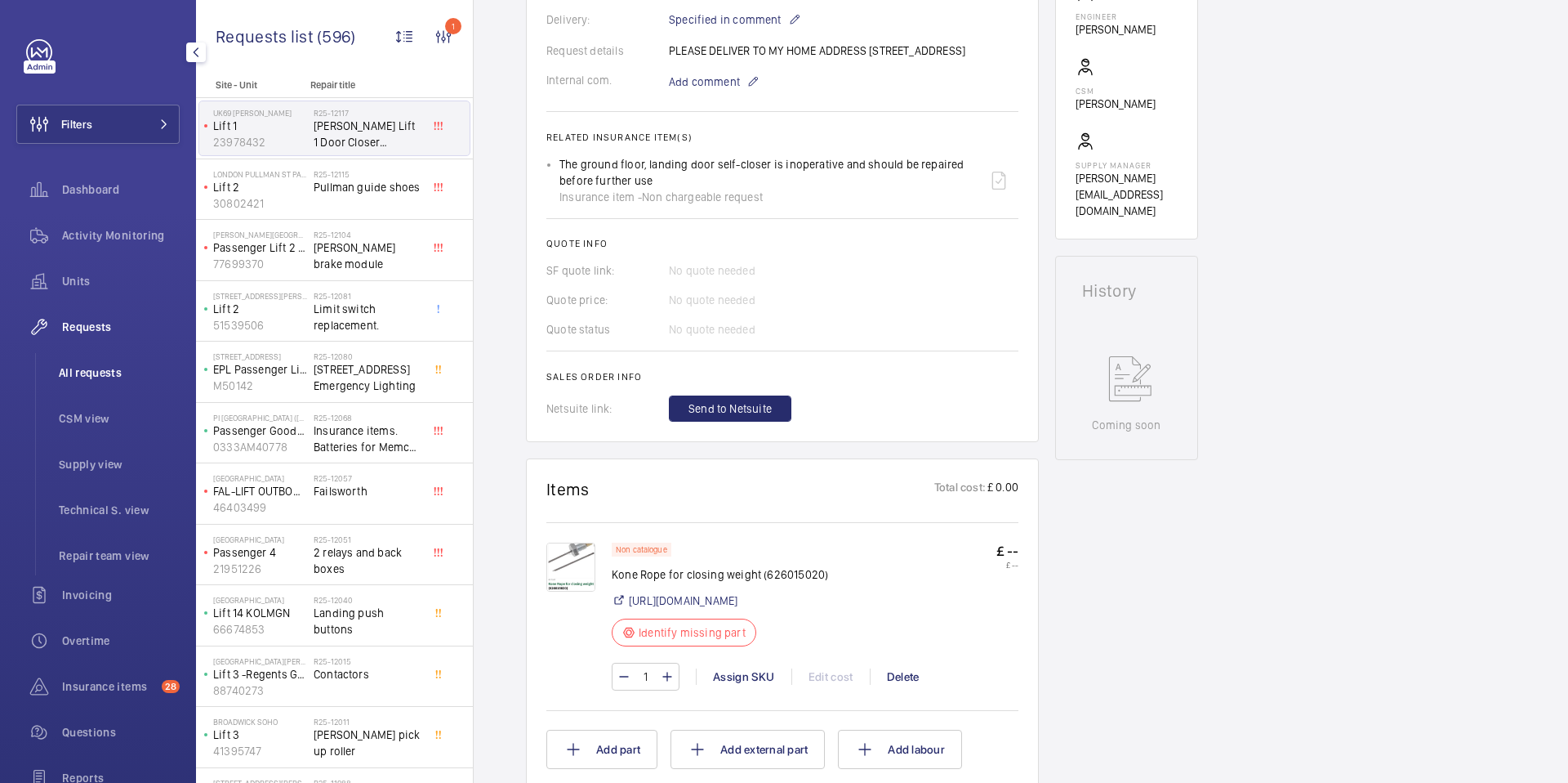
click at [79, 373] on span "All requests" at bounding box center [119, 372] width 121 height 16
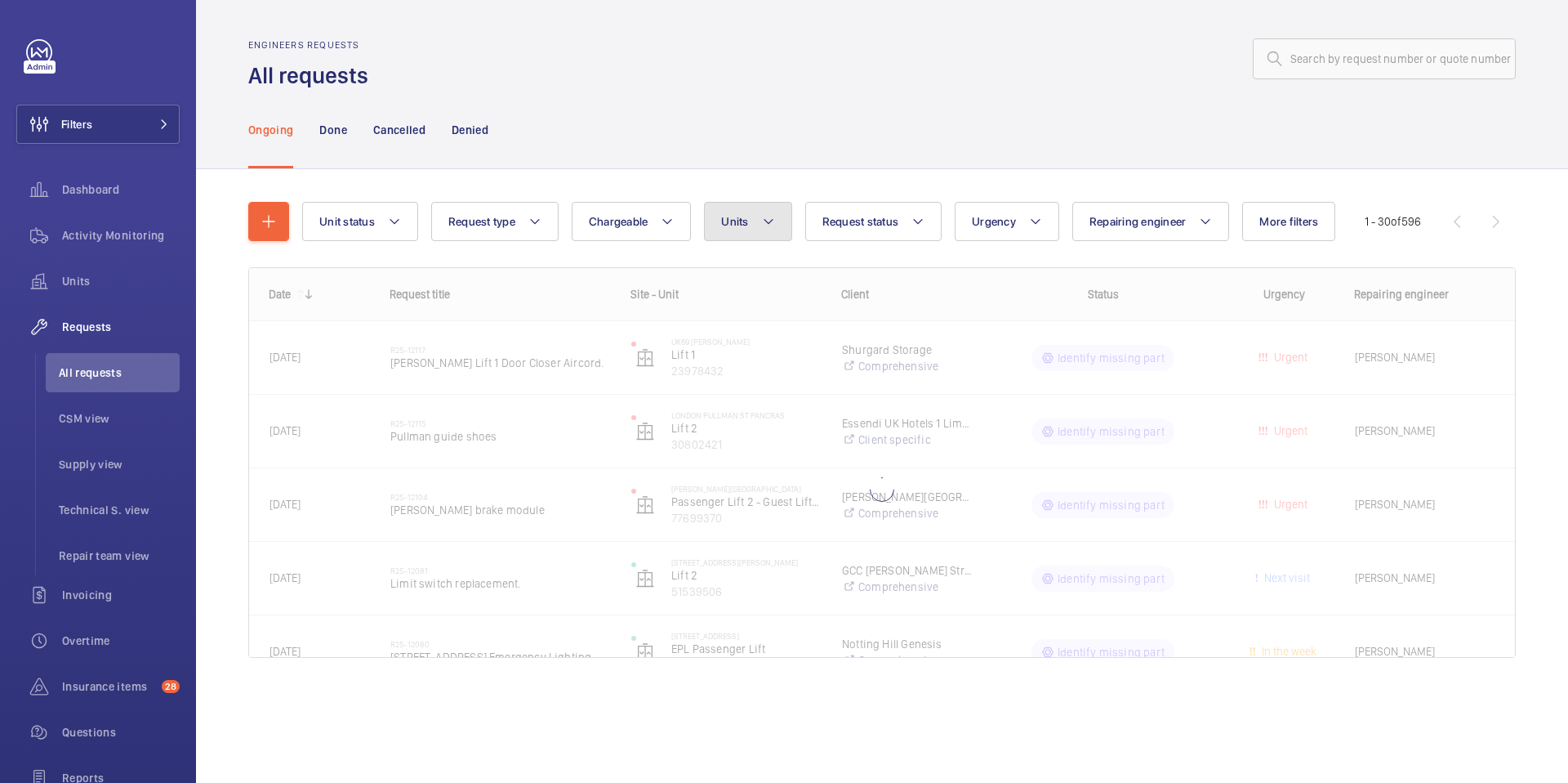
click at [745, 220] on span "Units" at bounding box center [734, 221] width 27 height 13
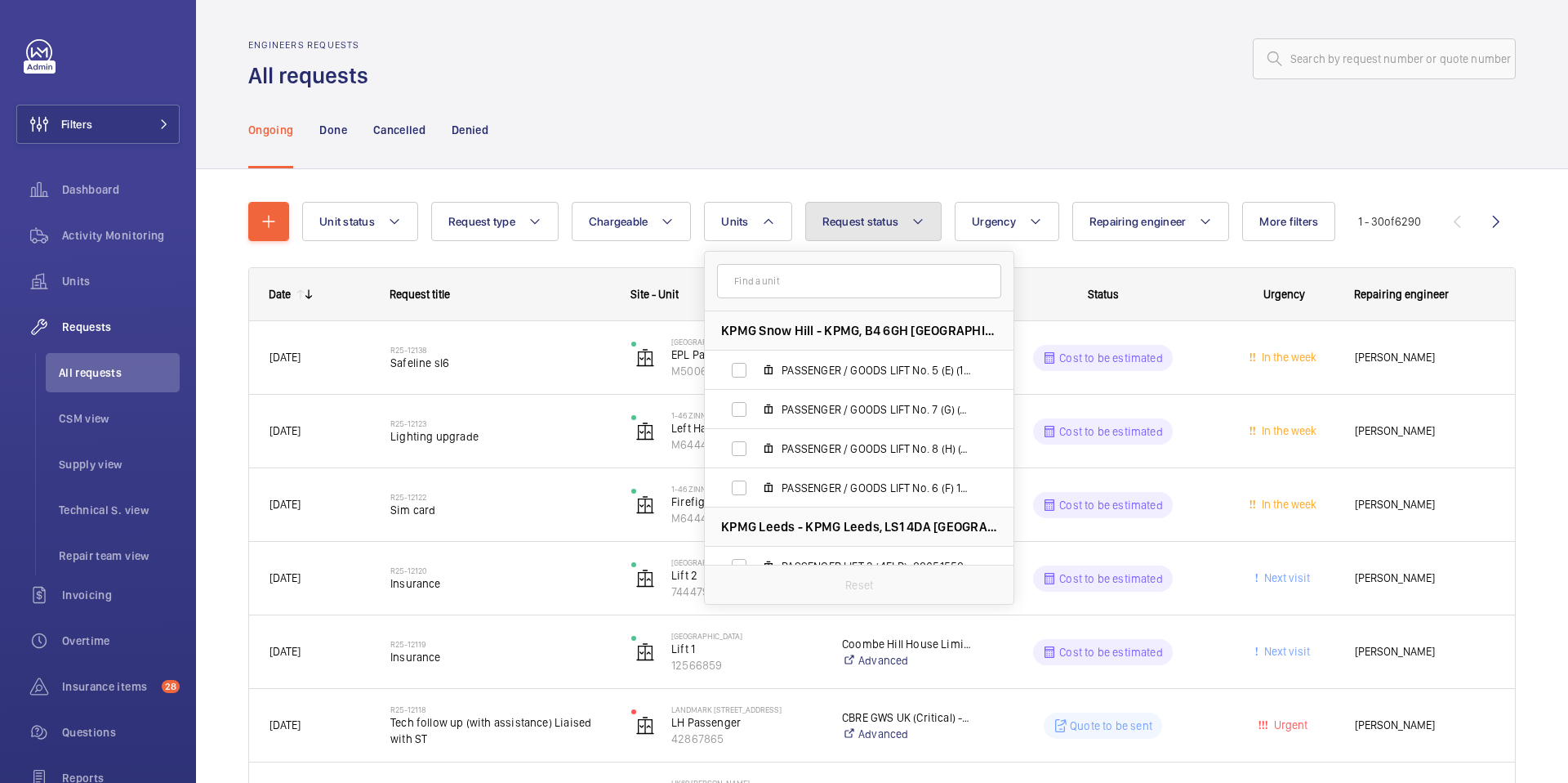
click at [925, 218] on button "Request status" at bounding box center [873, 222] width 137 height 39
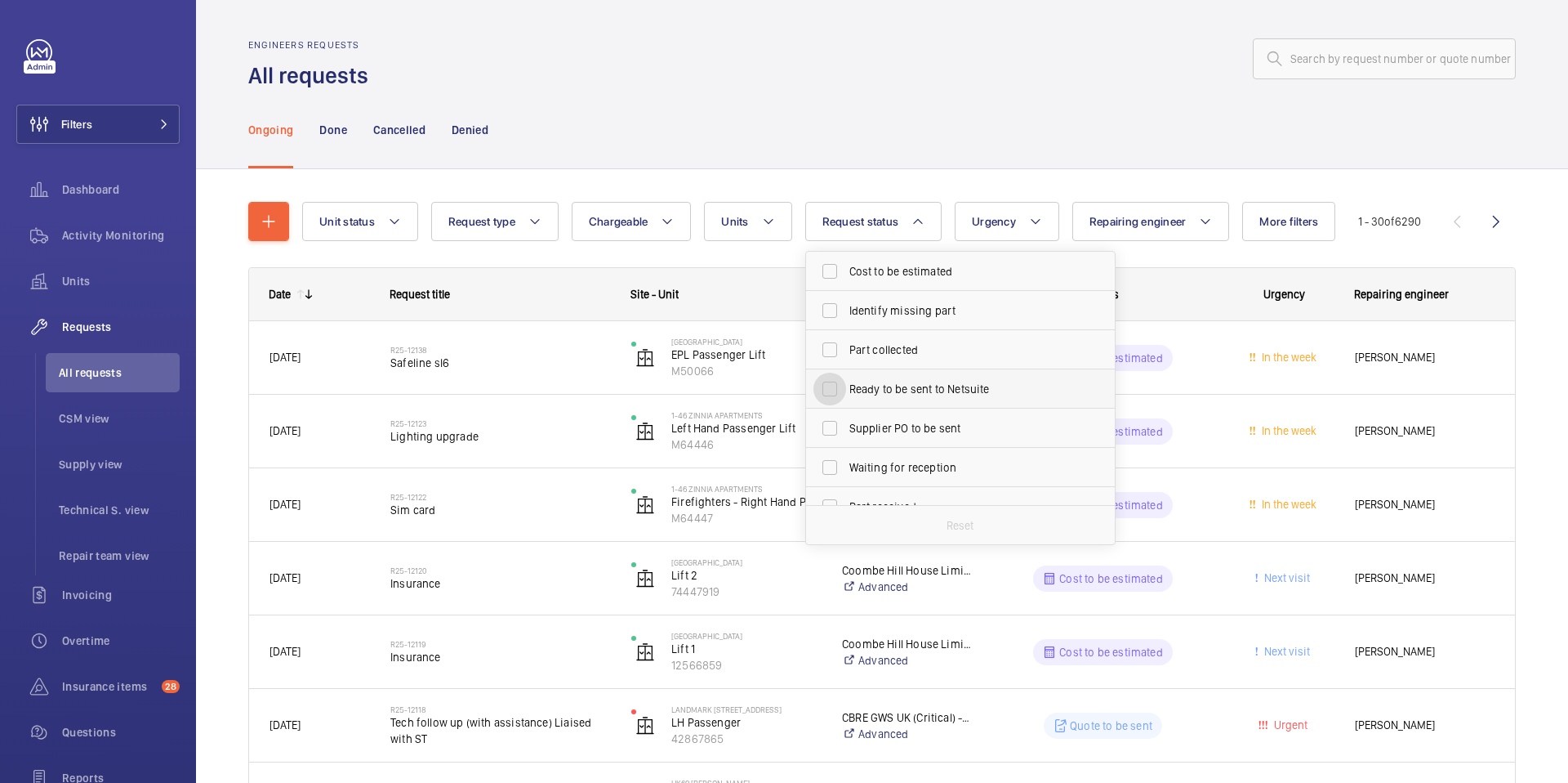
click at [835, 392] on input "Ready to be sent to Netsuite" at bounding box center [830, 389] width 33 height 33
checkbox input "true"
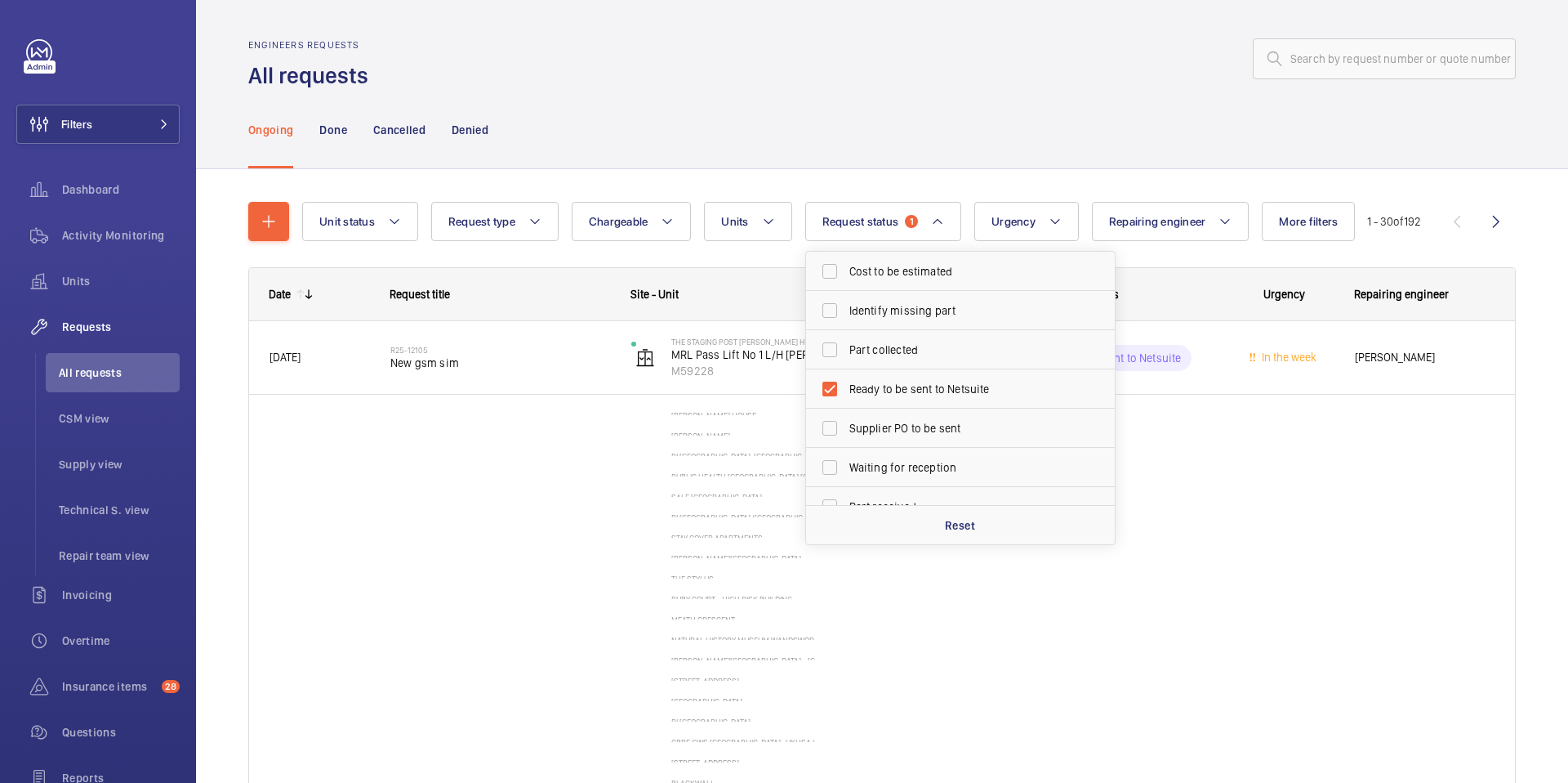
click at [989, 132] on div "Ongoing Done Cancelled Denied" at bounding box center [882, 129] width 1267 height 78
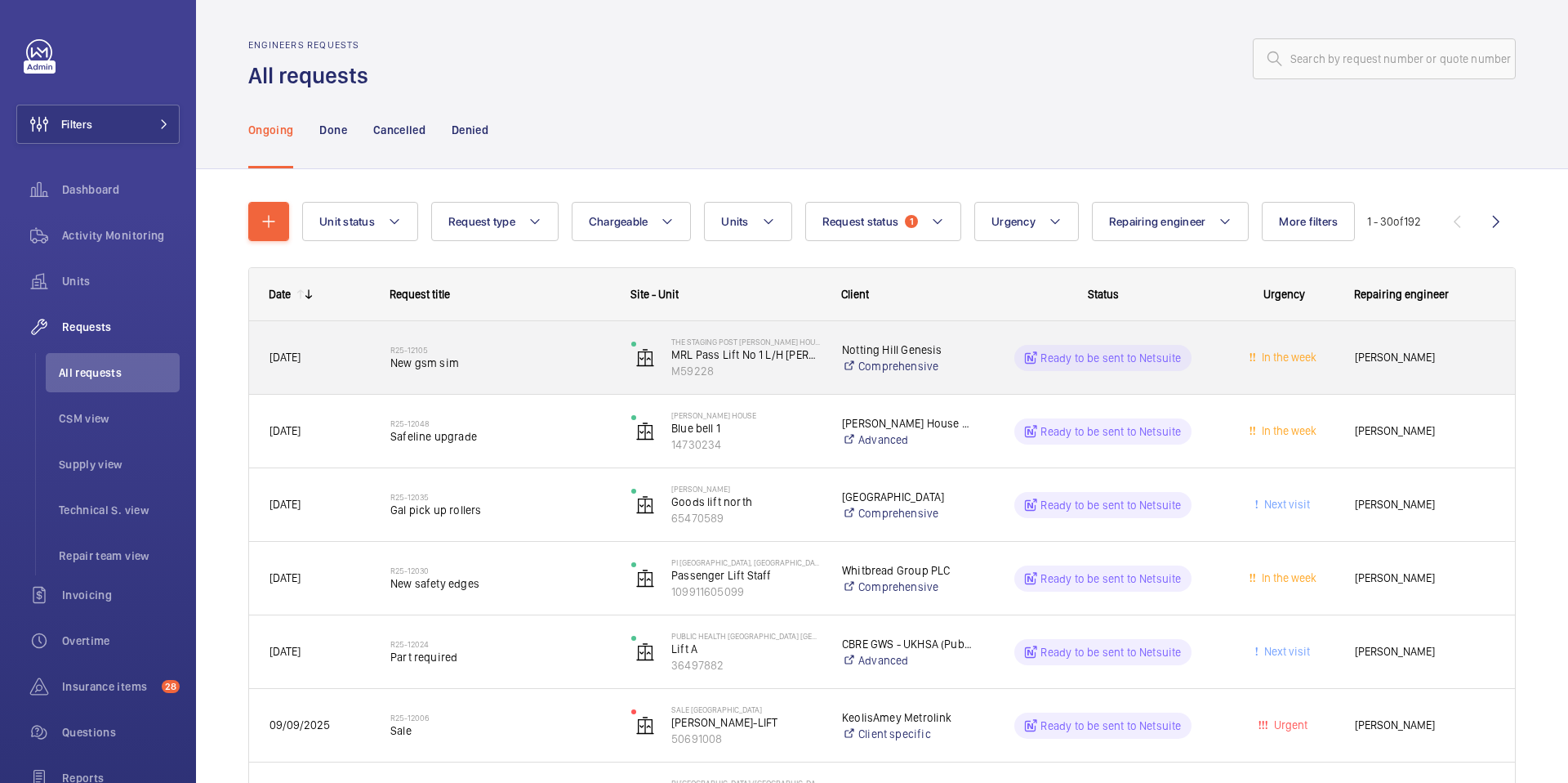
click at [444, 361] on span "New gsm sim" at bounding box center [500, 362] width 220 height 16
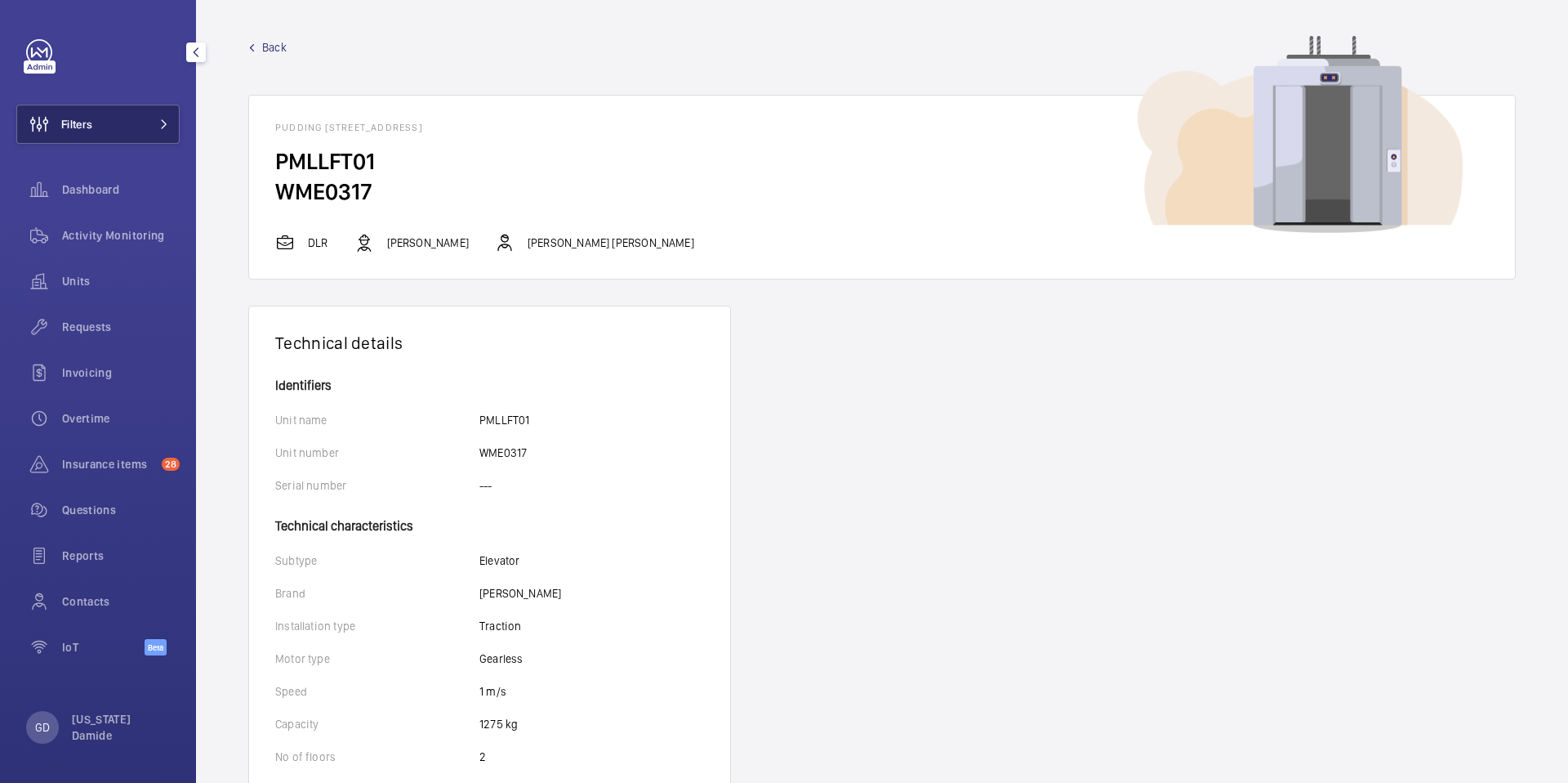
click at [110, 129] on button "Filters" at bounding box center [98, 124] width 164 height 39
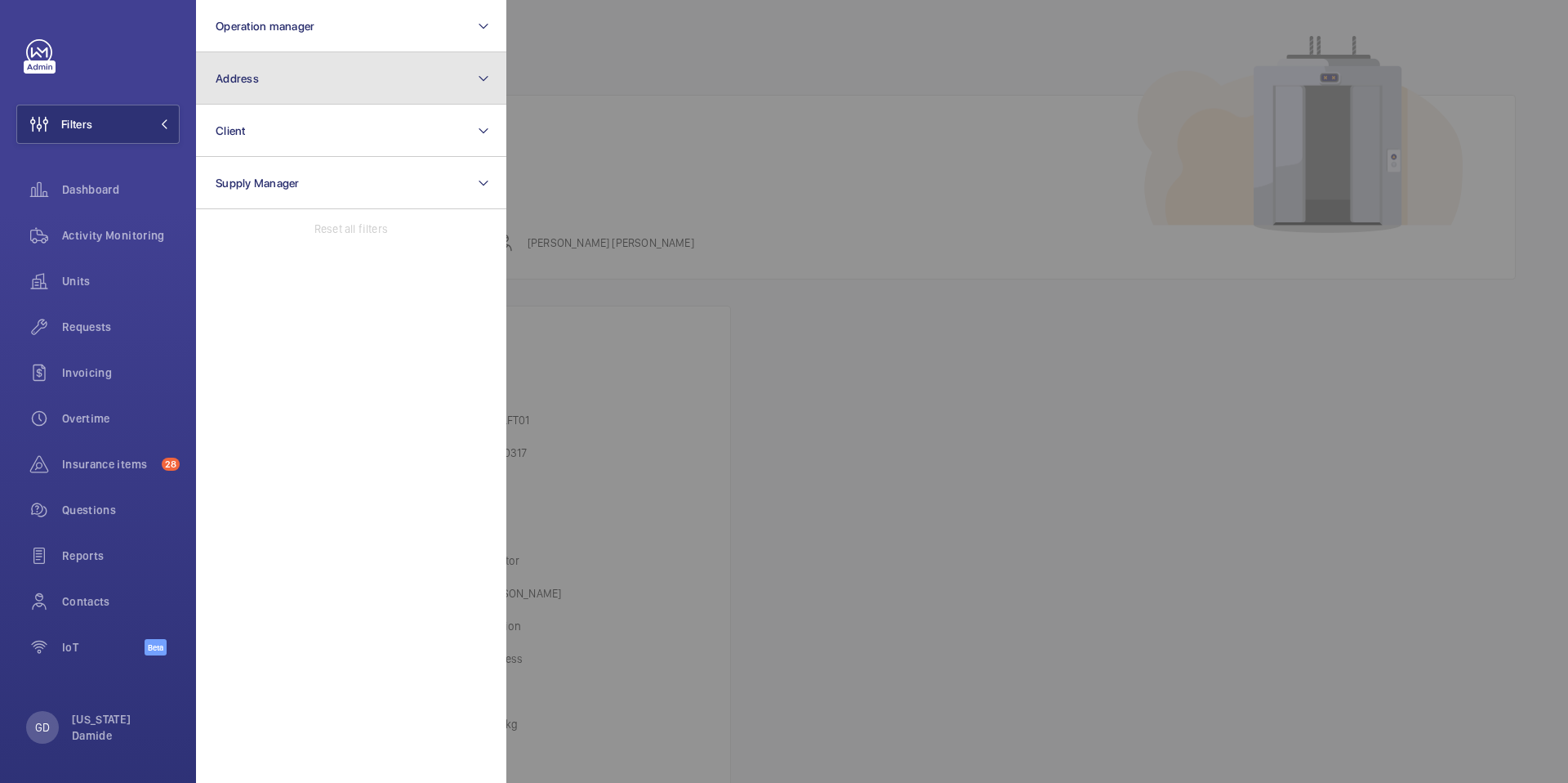
click at [277, 80] on button "Address" at bounding box center [351, 78] width 310 height 52
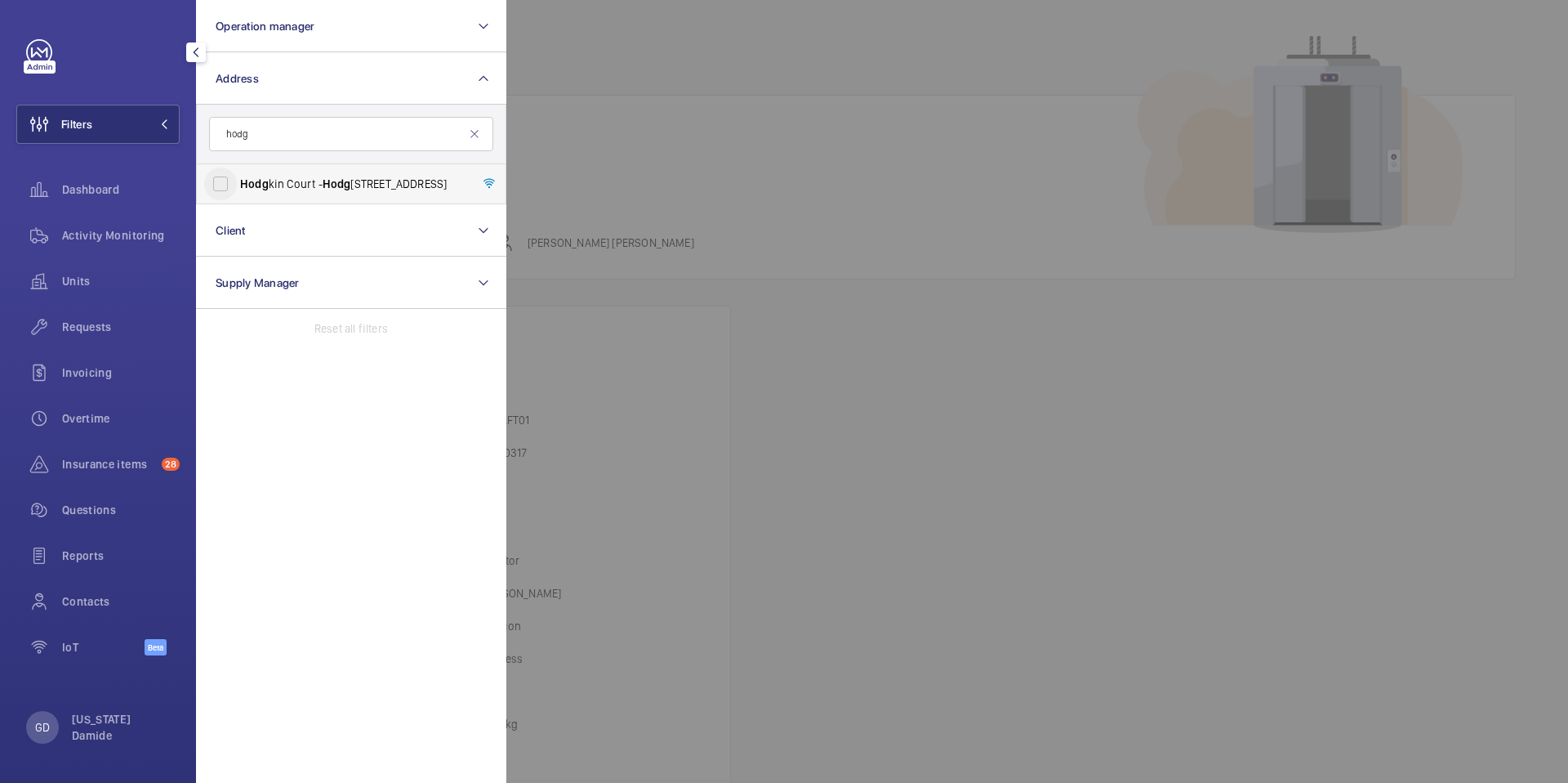
type input "hodg"
click at [224, 186] on input "Hodg kin Court - Hodg kin Court, LONDON SE5 7FN" at bounding box center [220, 183] width 33 height 33
checkbox input "true"
click at [636, 149] on div at bounding box center [1290, 392] width 1568 height 783
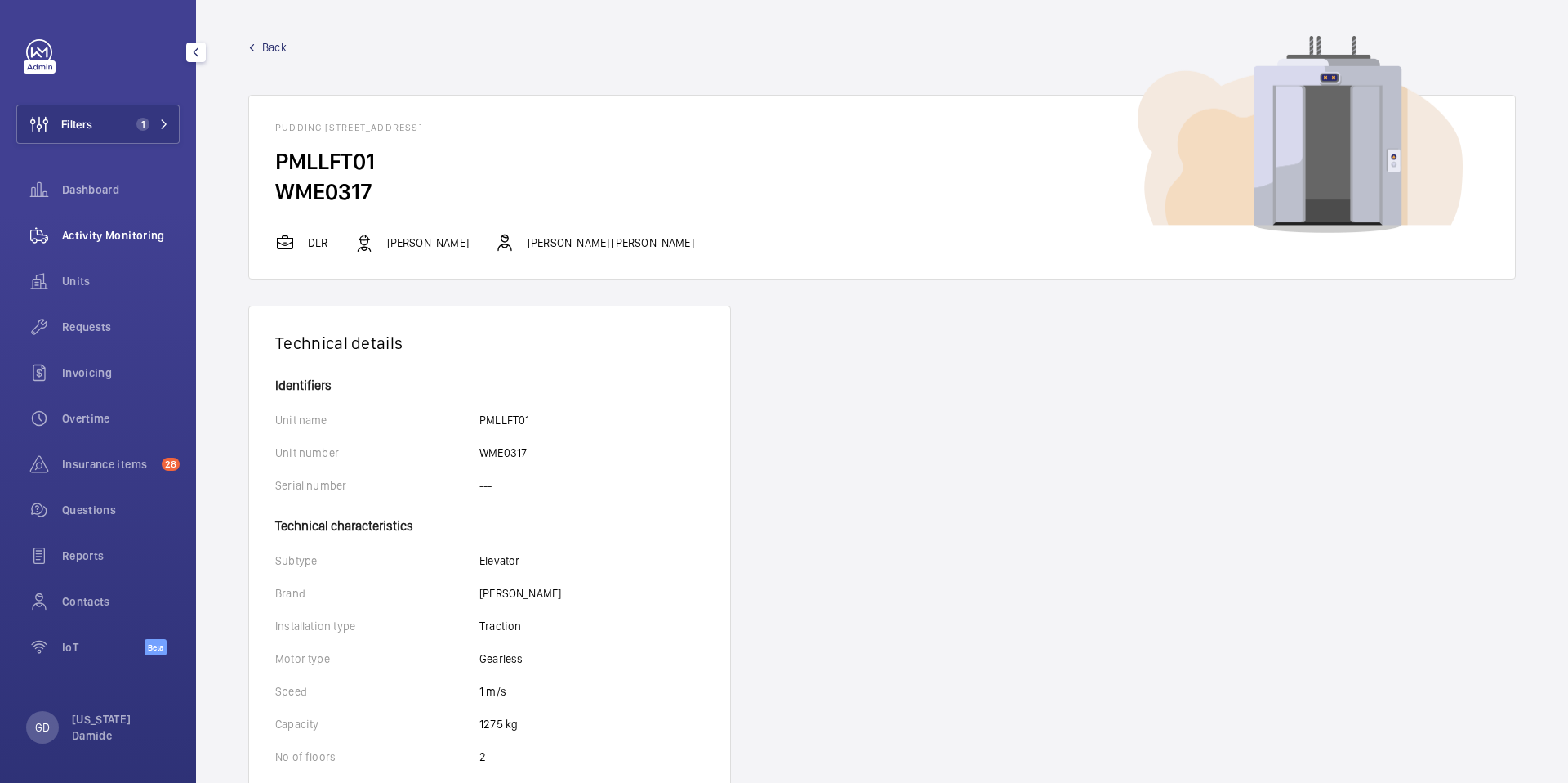
click at [103, 237] on span "Activity Monitoring" at bounding box center [120, 235] width 117 height 16
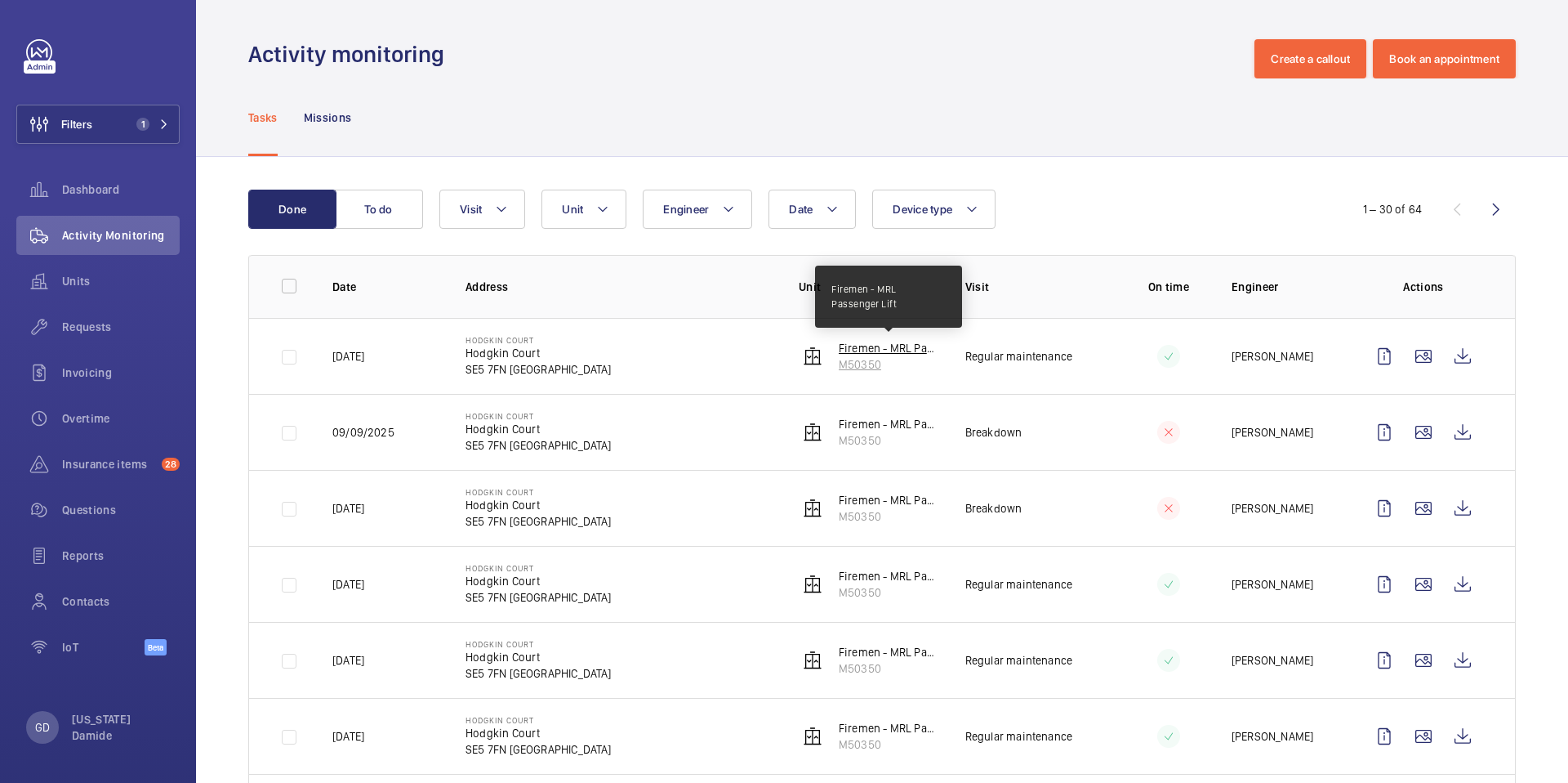
click at [918, 344] on p "Firemen - MRL Passenger Lift" at bounding box center [888, 348] width 100 height 16
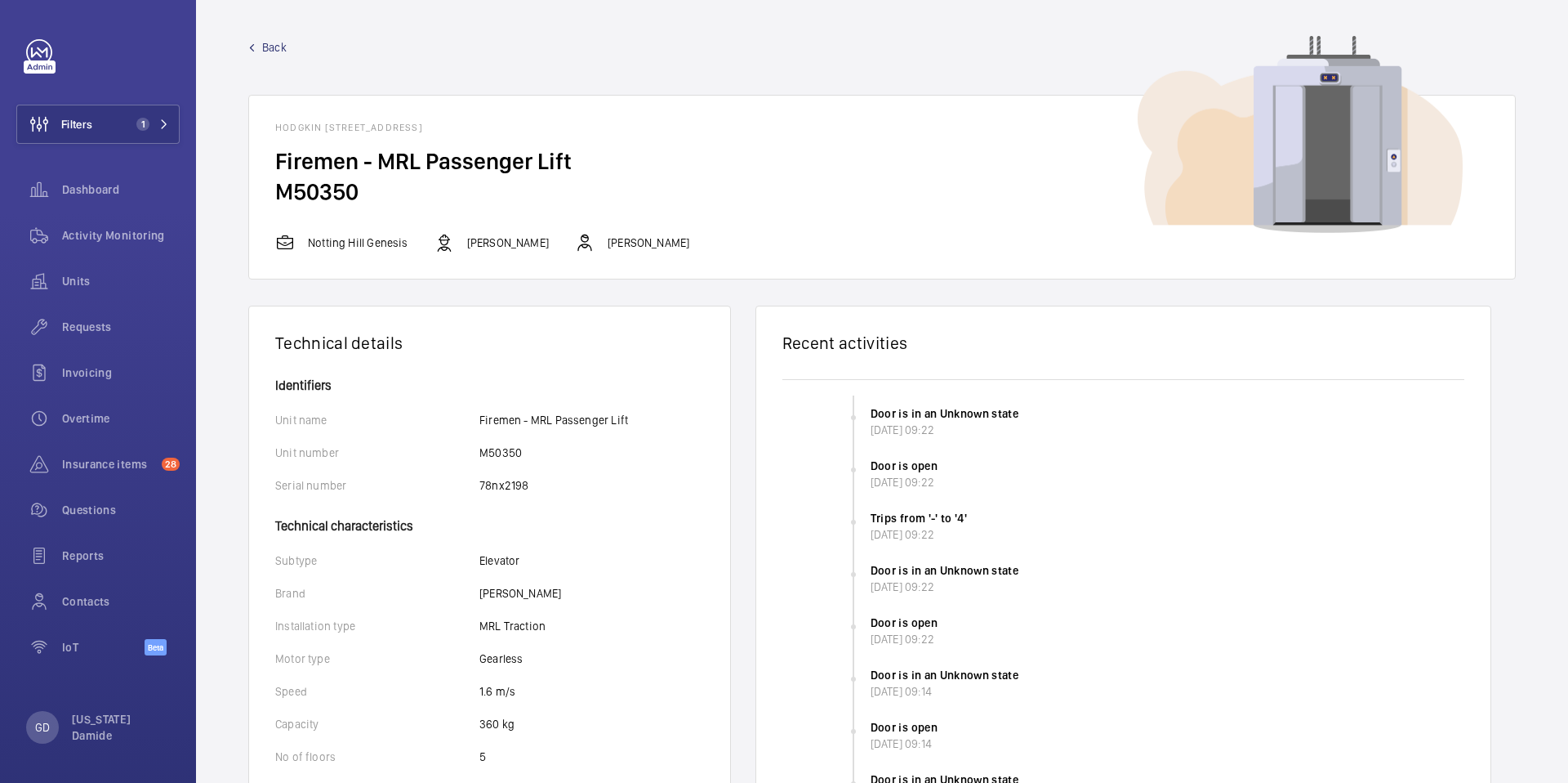
drag, startPoint x: 440, startPoint y: 188, endPoint x: 215, endPoint y: 144, distance: 229.3
copy wm-front-card "Firemen - MRL Passenger Lift M50350"
